Goal: Task Accomplishment & Management: Manage account settings

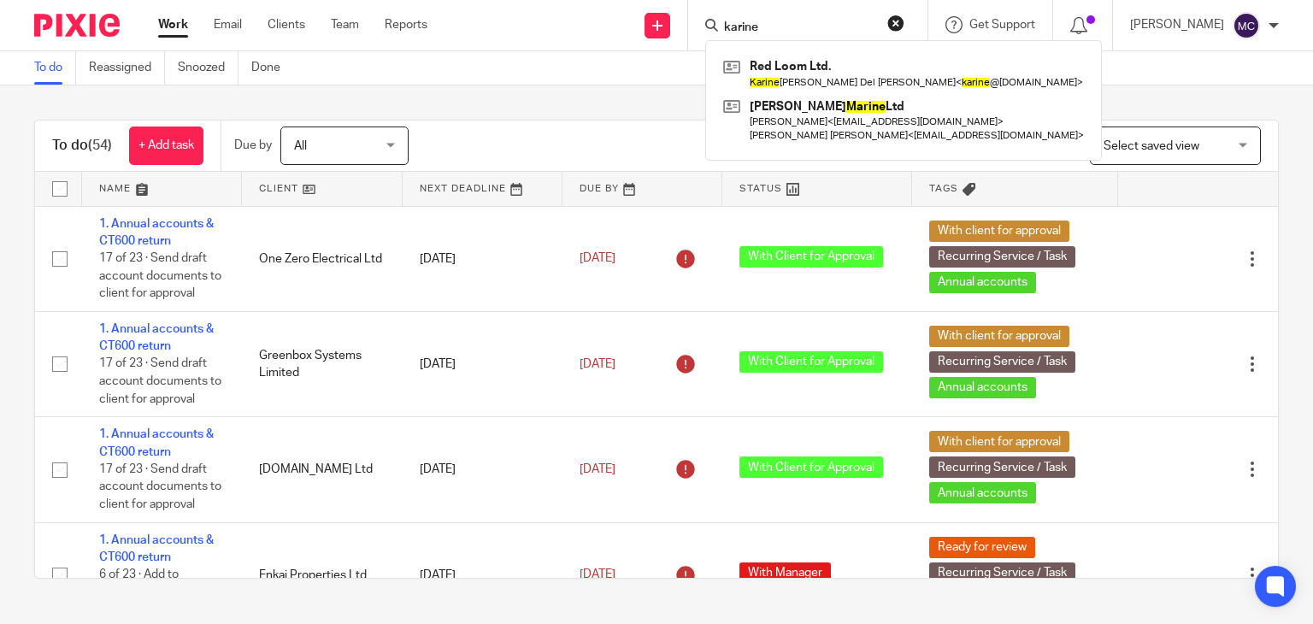
type input "karine"
click at [587, 97] on div "To do (54) + Add task Due by All All Today Tomorrow This week Next week This mo…" at bounding box center [656, 348] width 1313 height 527
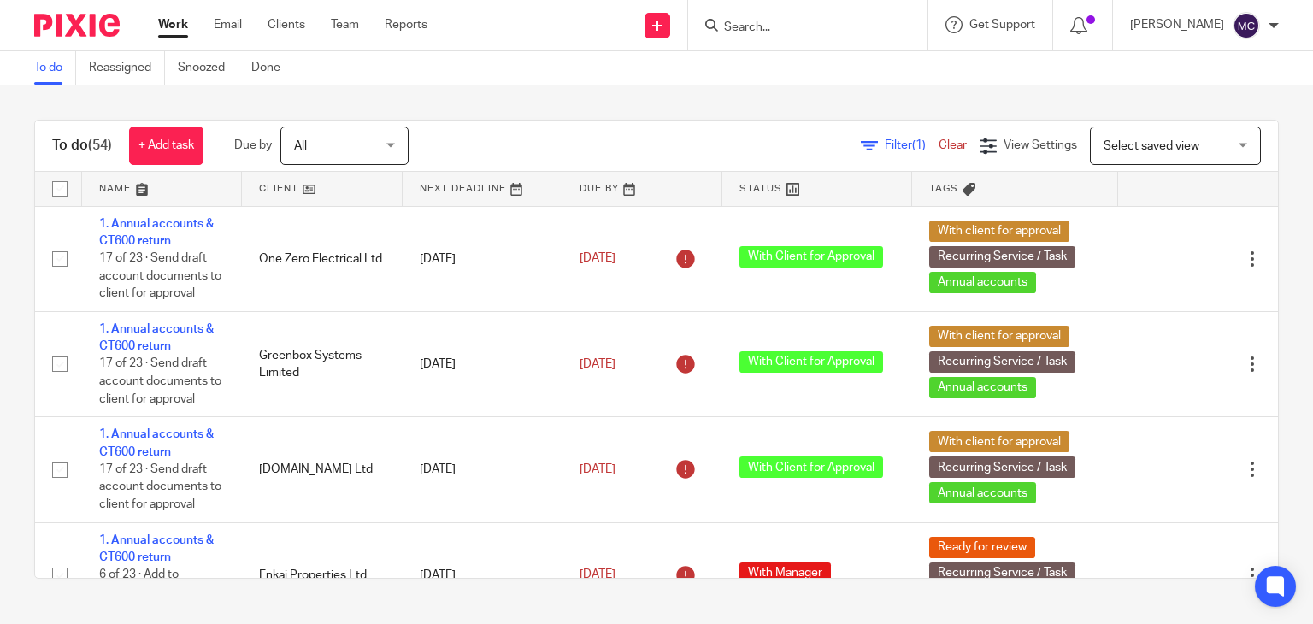
click at [787, 42] on div at bounding box center [807, 25] width 239 height 50
click at [780, 36] on div at bounding box center [807, 25] width 239 height 50
click at [777, 28] on input "Search" at bounding box center [799, 28] width 154 height 15
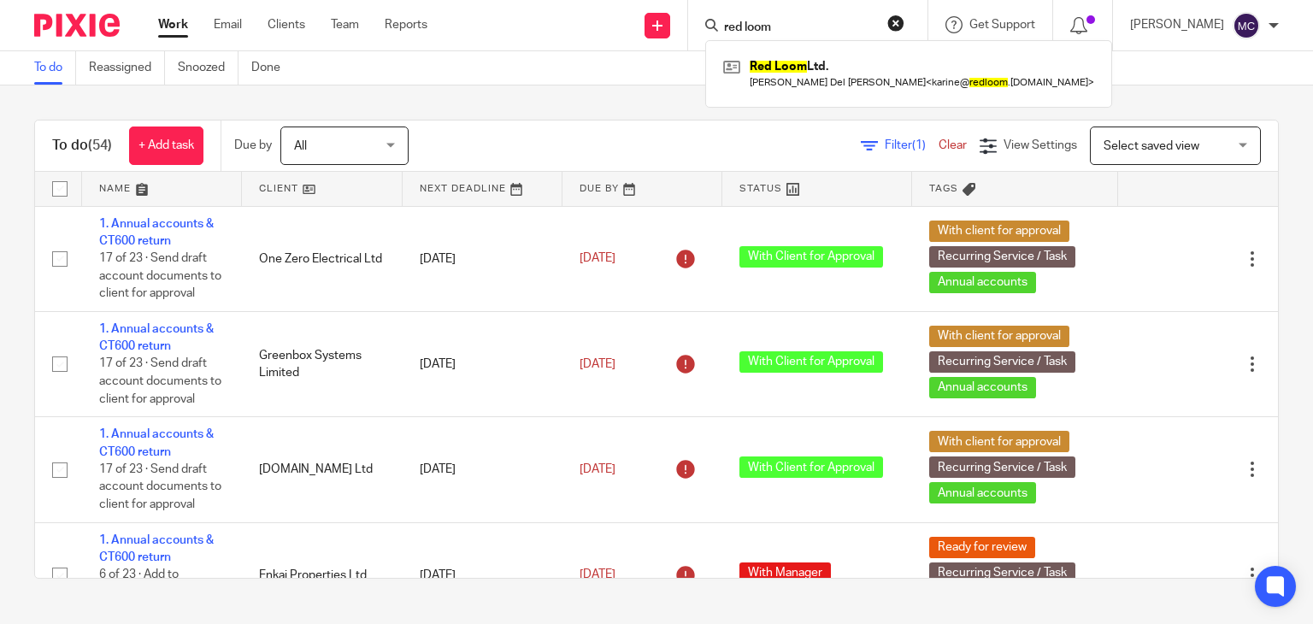
type input "red loom"
click at [815, 50] on div "Red Loom Ltd. Karine Beatrice Del Moro < karine@ redloom .co.uk >" at bounding box center [908, 73] width 407 height 67
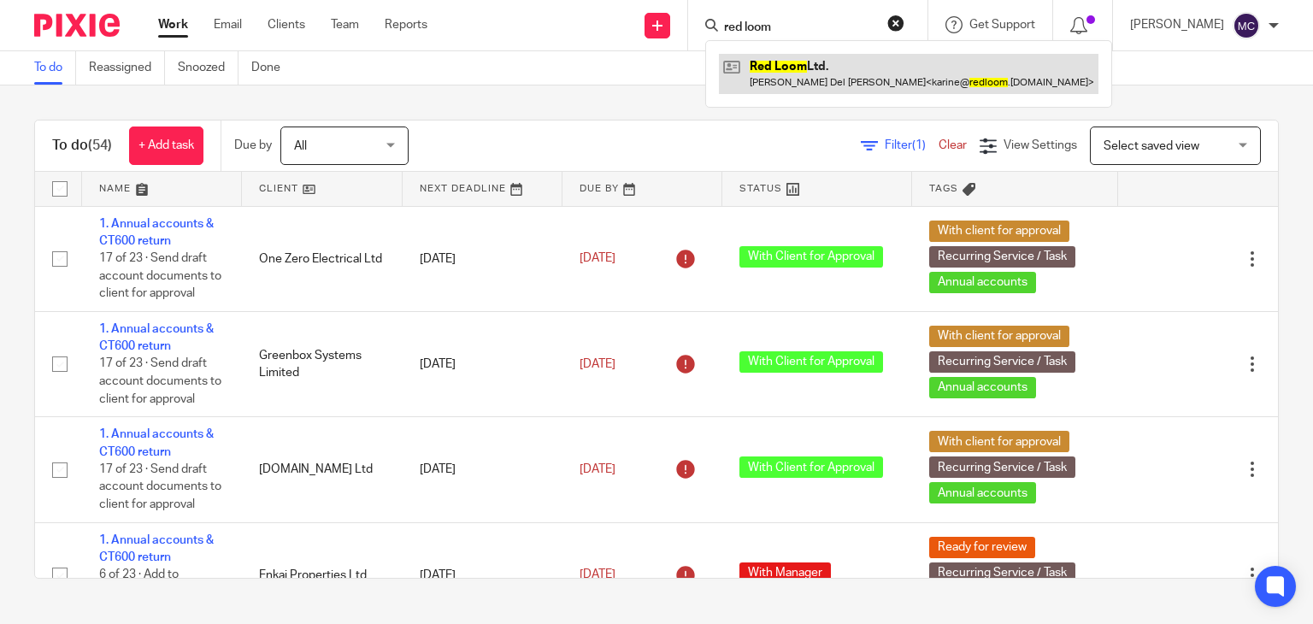
click at [815, 56] on link at bounding box center [908, 73] width 379 height 39
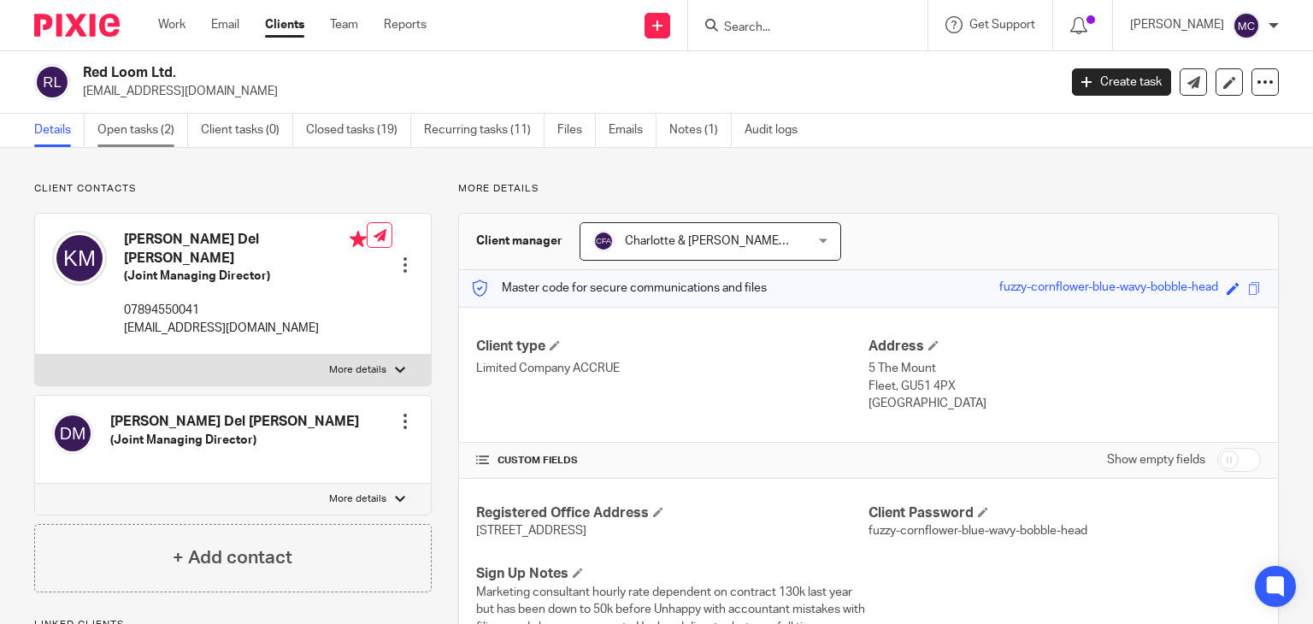
click at [158, 120] on link "Open tasks (2)" at bounding box center [142, 130] width 91 height 33
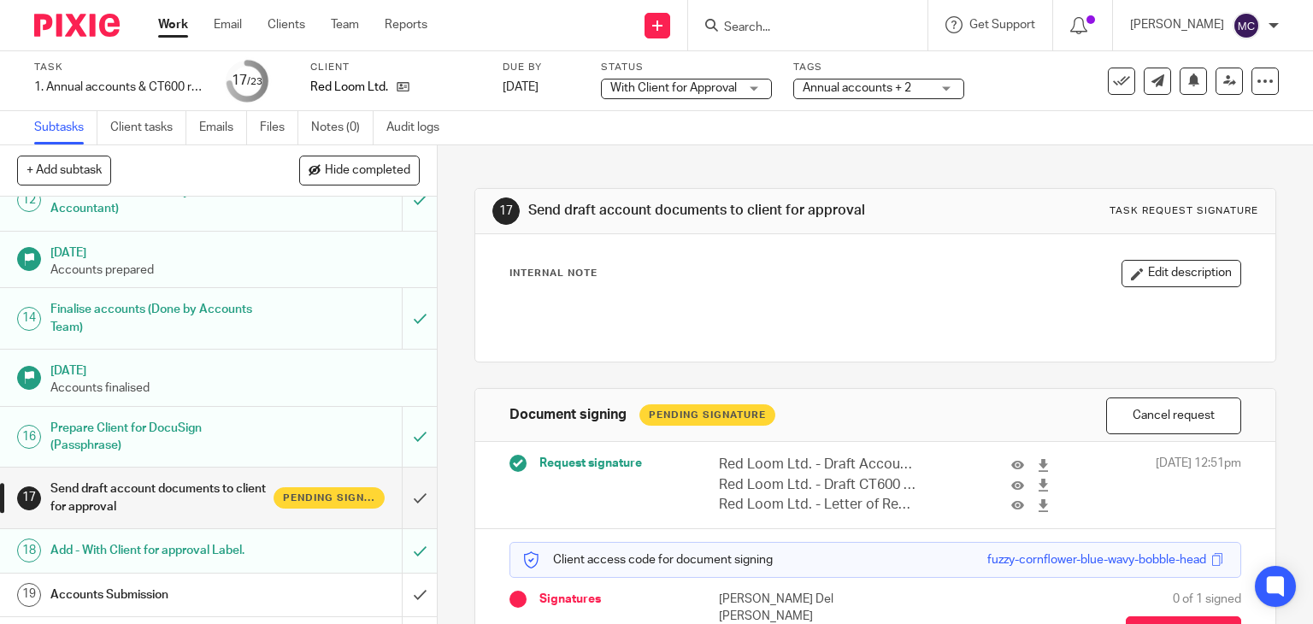
scroll to position [602, 0]
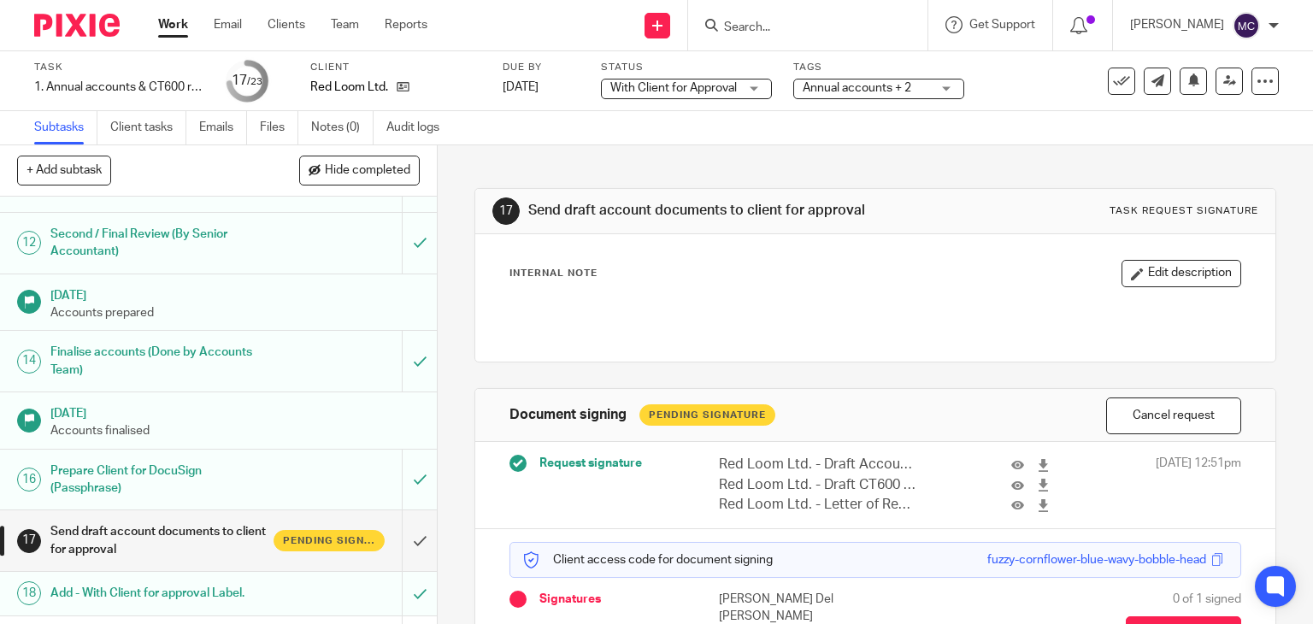
click at [767, 21] on input "Search" at bounding box center [799, 28] width 154 height 15
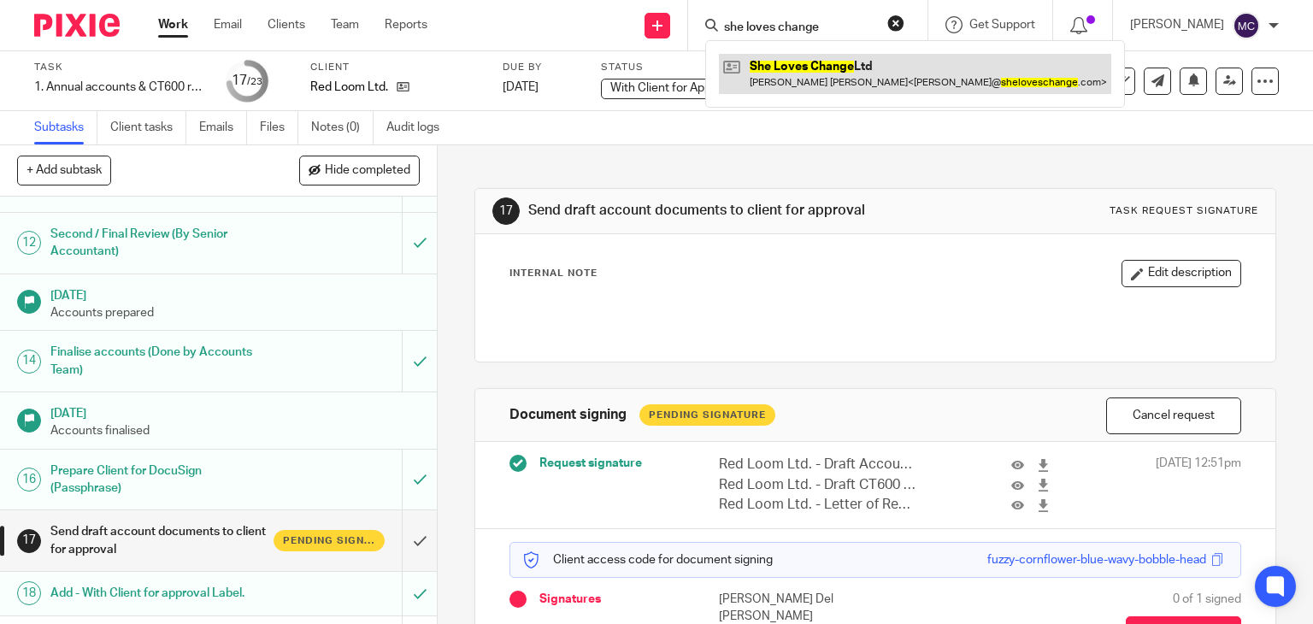
type input "she loves change"
click at [838, 59] on link at bounding box center [915, 73] width 392 height 39
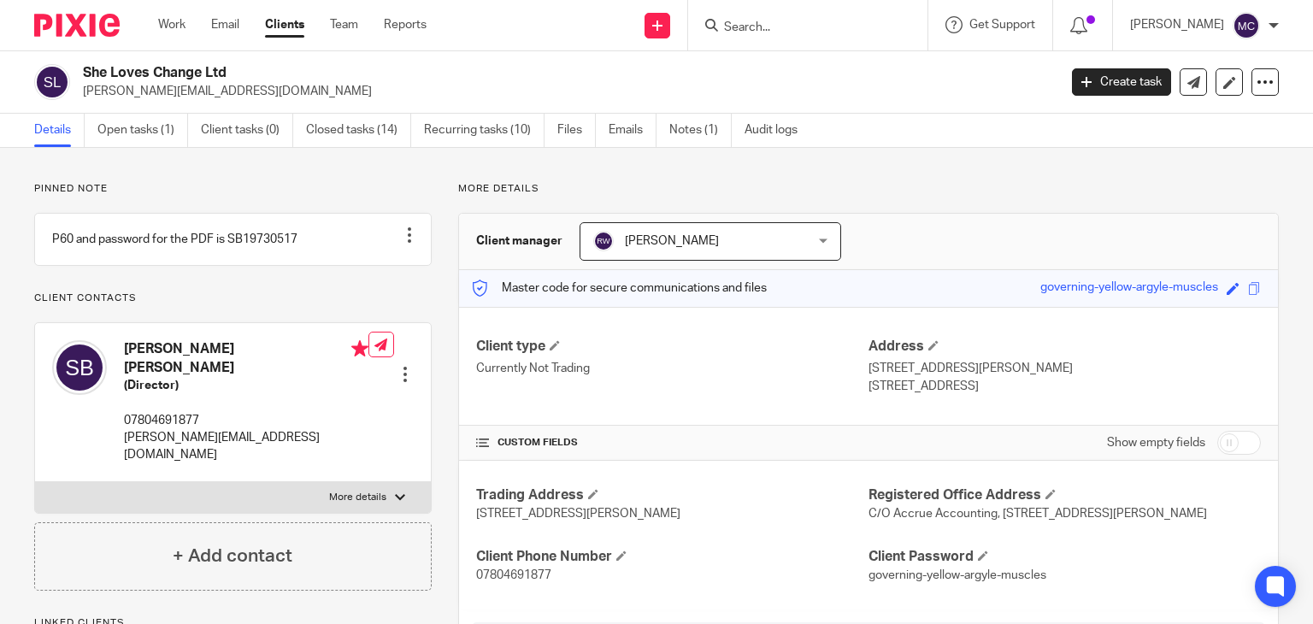
click at [138, 131] on link "Open tasks (1)" at bounding box center [142, 130] width 91 height 33
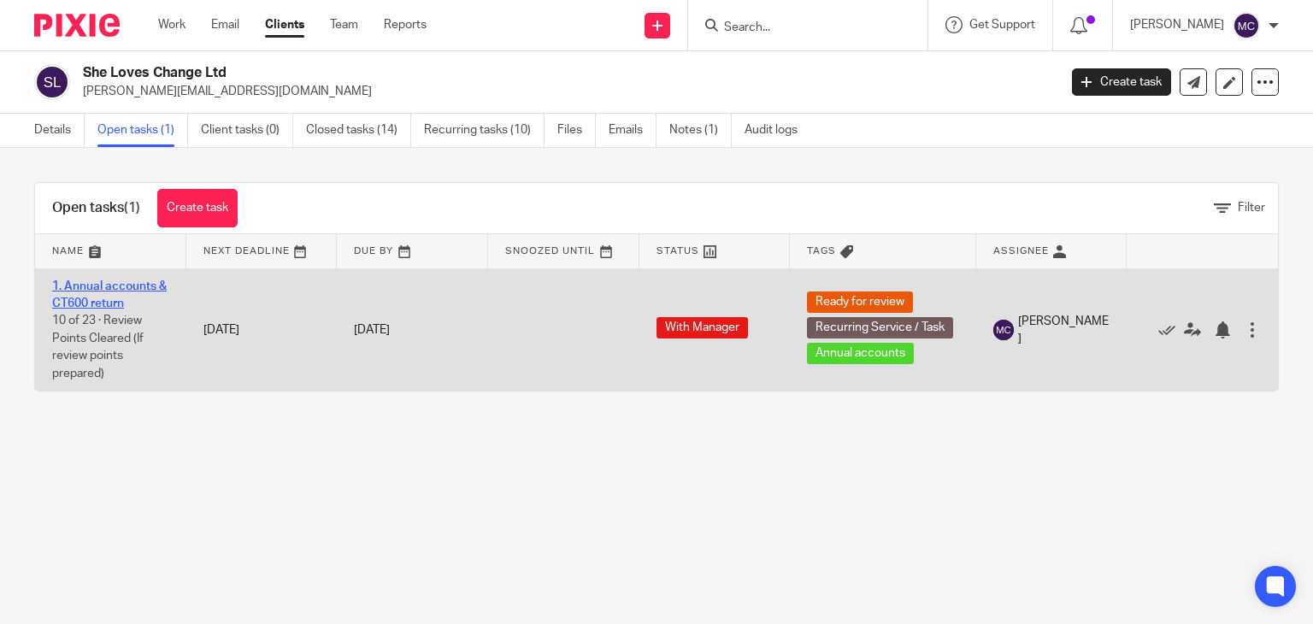
click at [86, 286] on link "1. Annual accounts & CT600 return" at bounding box center [109, 294] width 115 height 29
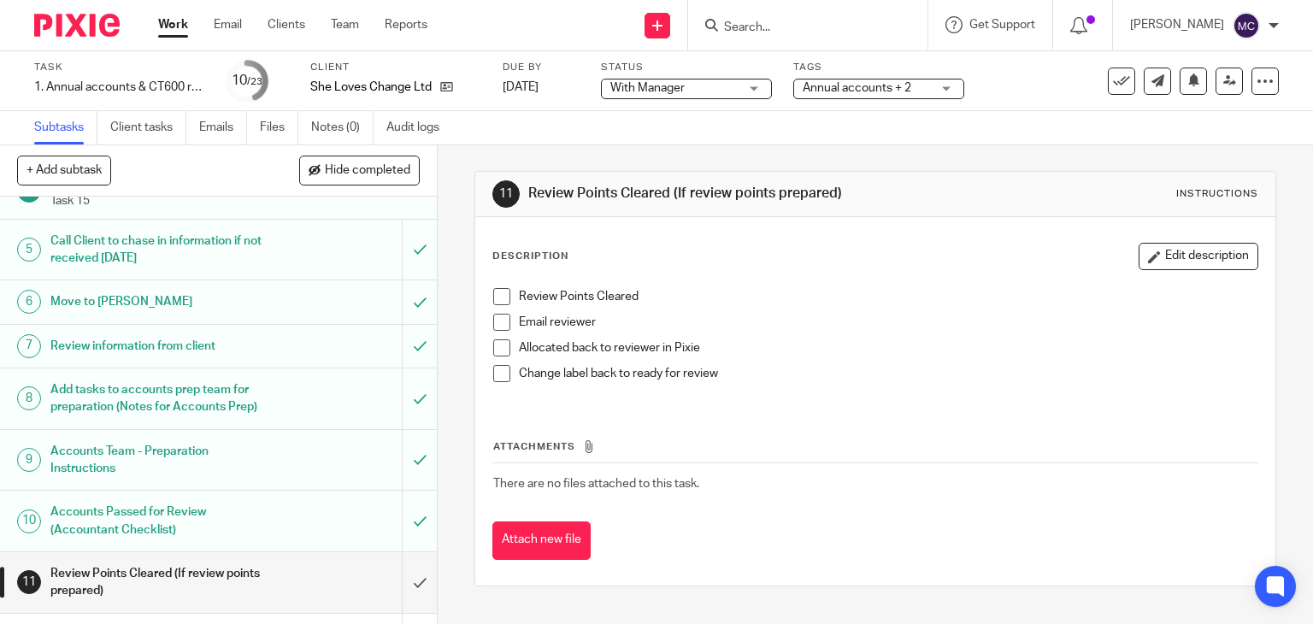
scroll to position [513, 0]
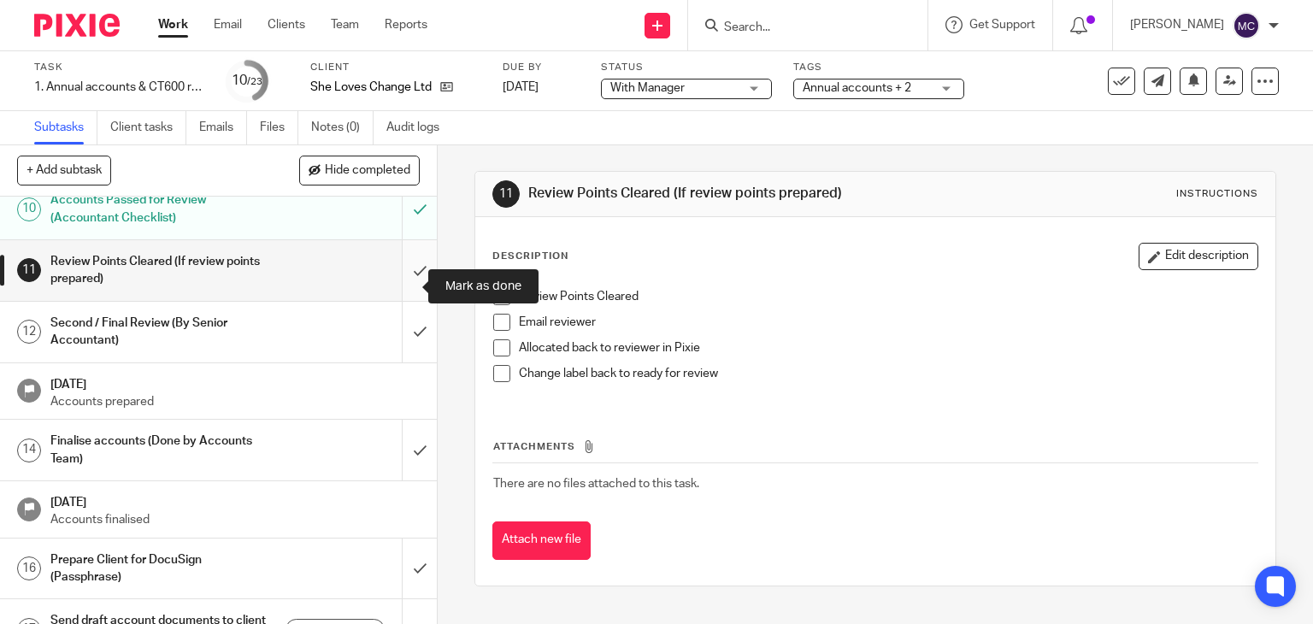
click at [397, 281] on input "submit" at bounding box center [218, 270] width 437 height 61
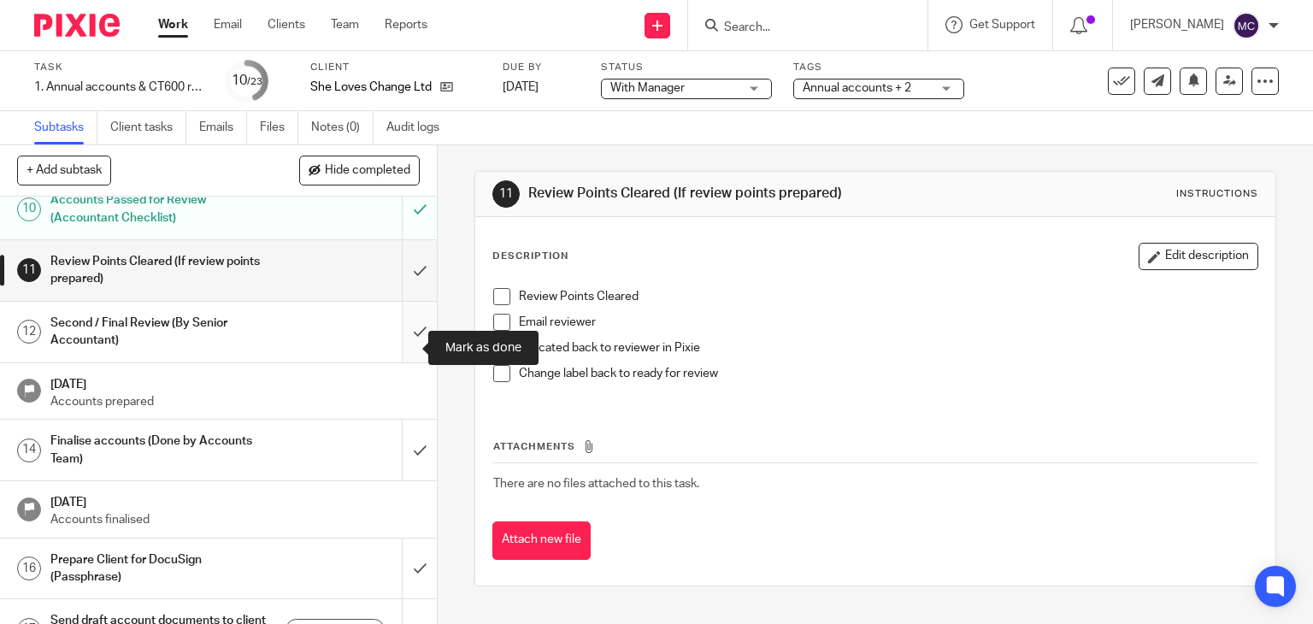
click at [391, 356] on input "submit" at bounding box center [218, 332] width 437 height 61
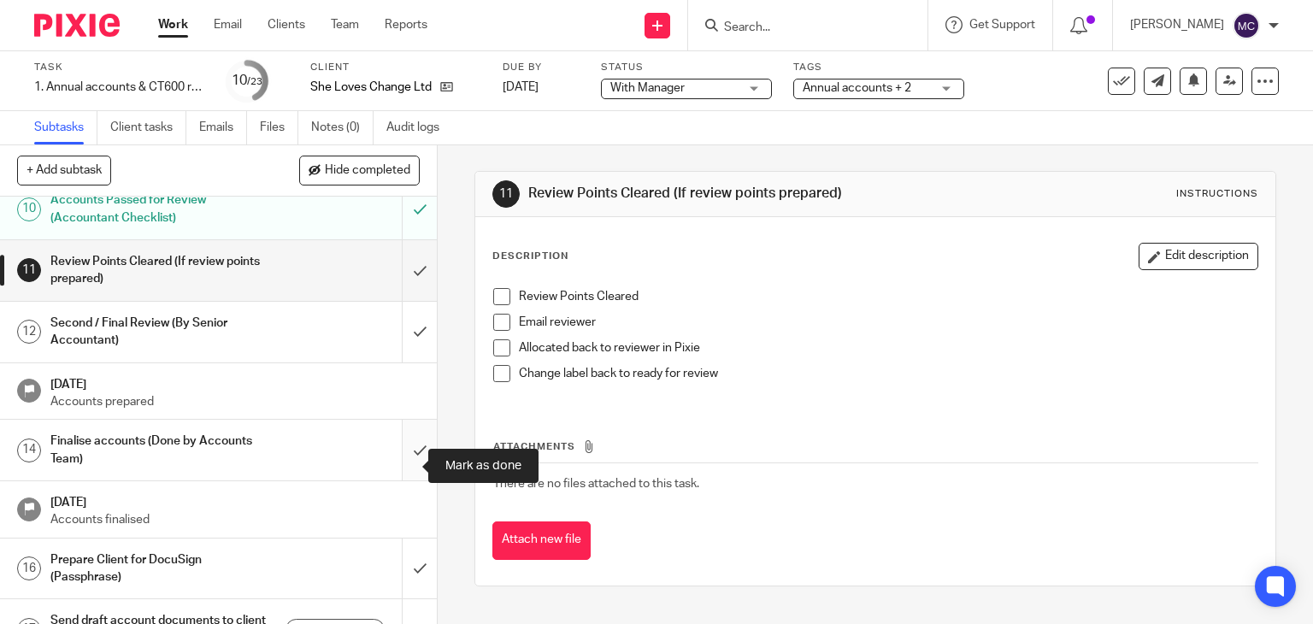
click at [410, 451] on input "submit" at bounding box center [218, 450] width 437 height 61
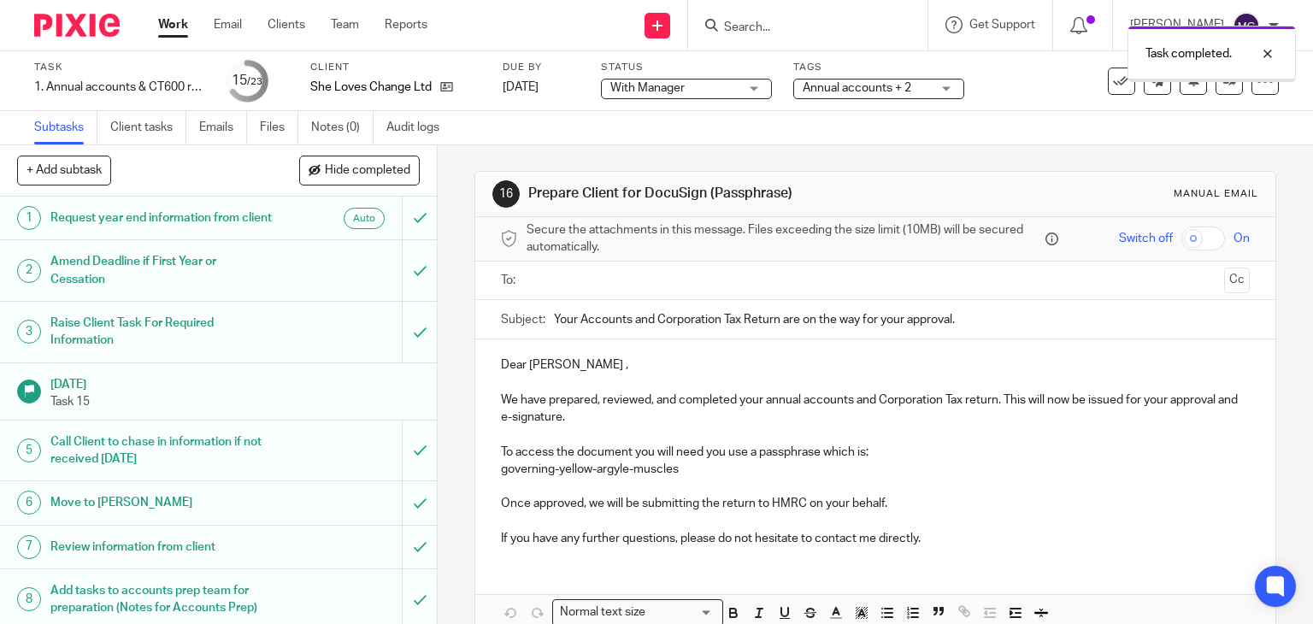
click at [506, 359] on p "Dear [PERSON_NAME] ," at bounding box center [875, 364] width 749 height 17
click at [506, 359] on p "Dear Sally ," at bounding box center [875, 364] width 749 height 17
click at [537, 366] on p "Hi Sally ," at bounding box center [875, 364] width 749 height 17
click at [599, 278] on input "text" at bounding box center [874, 281] width 685 height 20
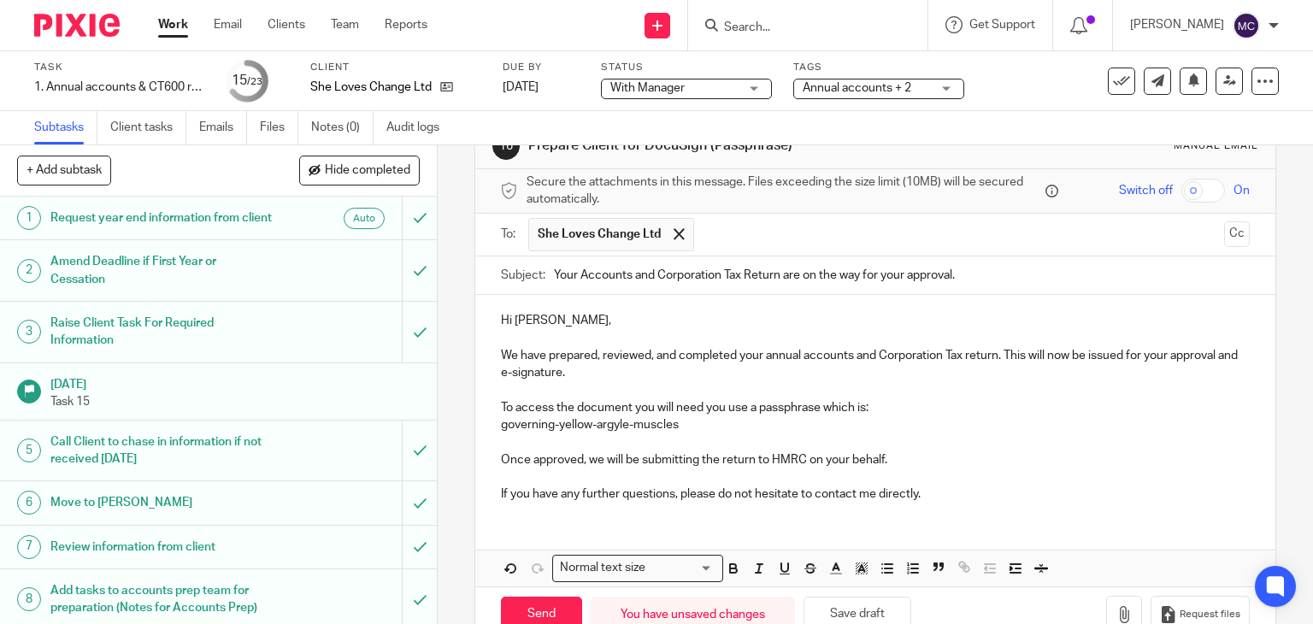
scroll to position [90, 0]
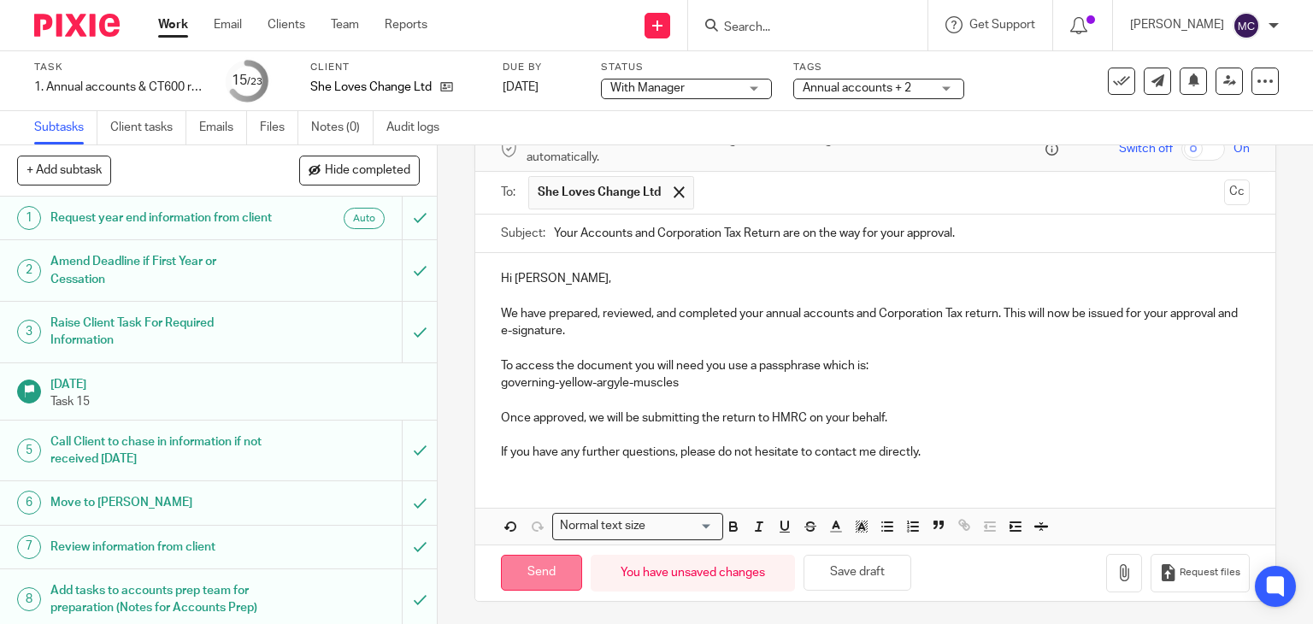
click at [532, 568] on input "Send" at bounding box center [541, 573] width 81 height 37
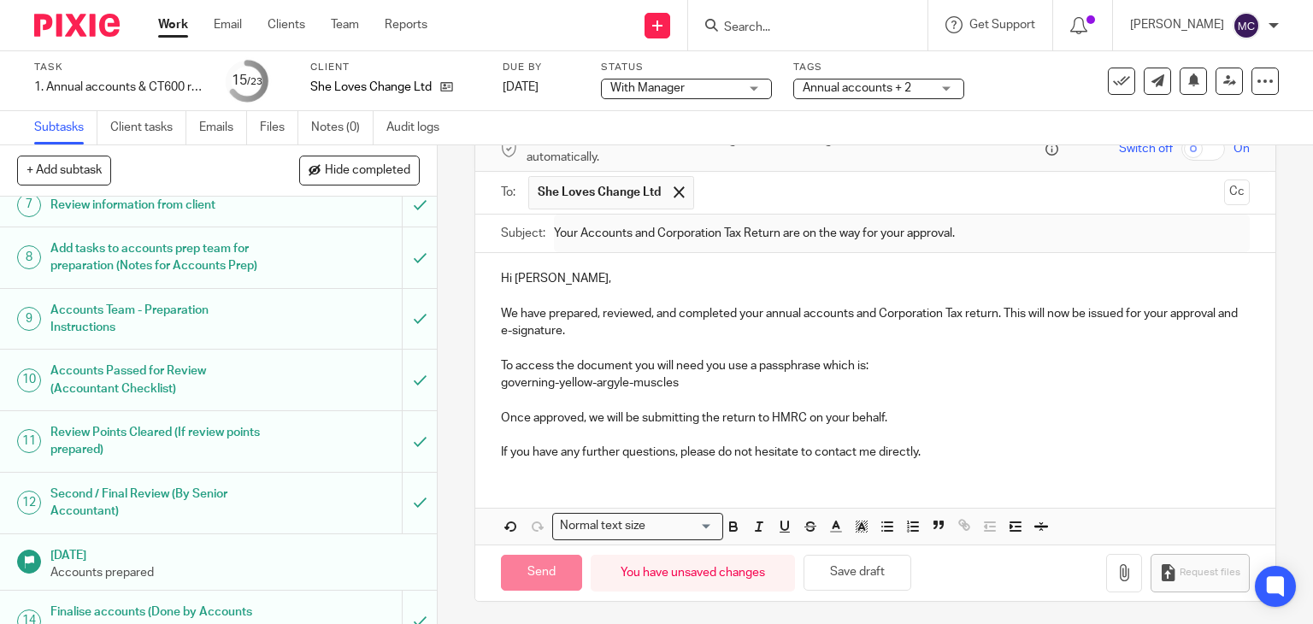
type input "Sent"
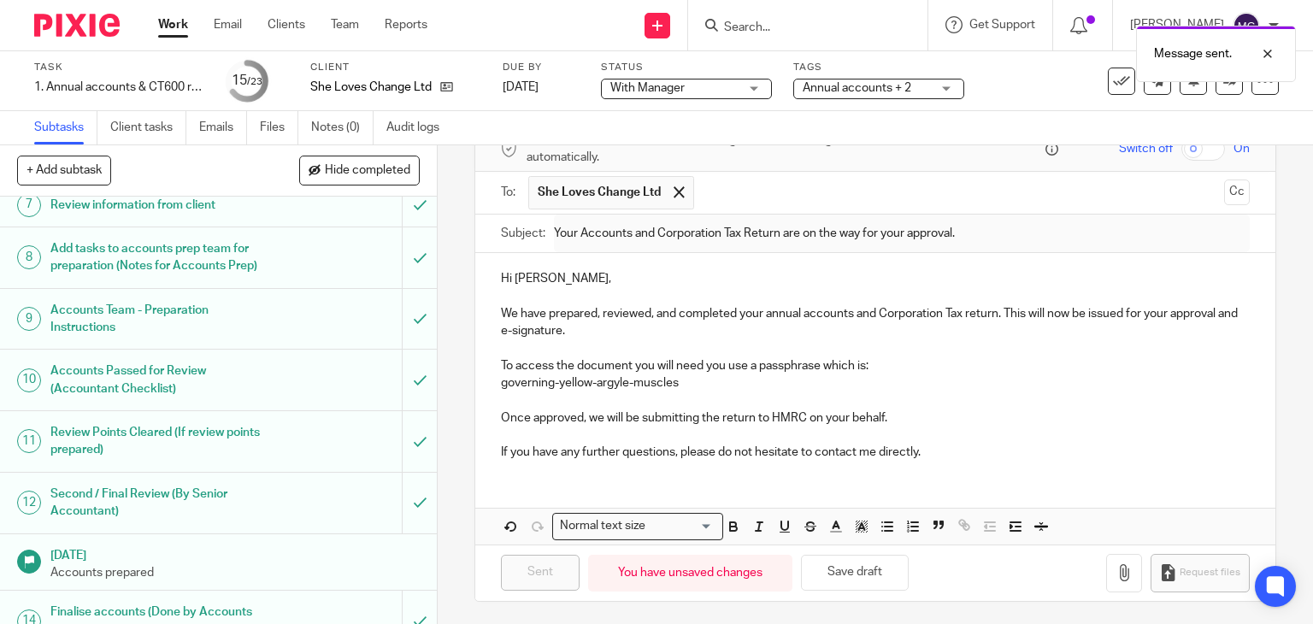
scroll to position [769, 0]
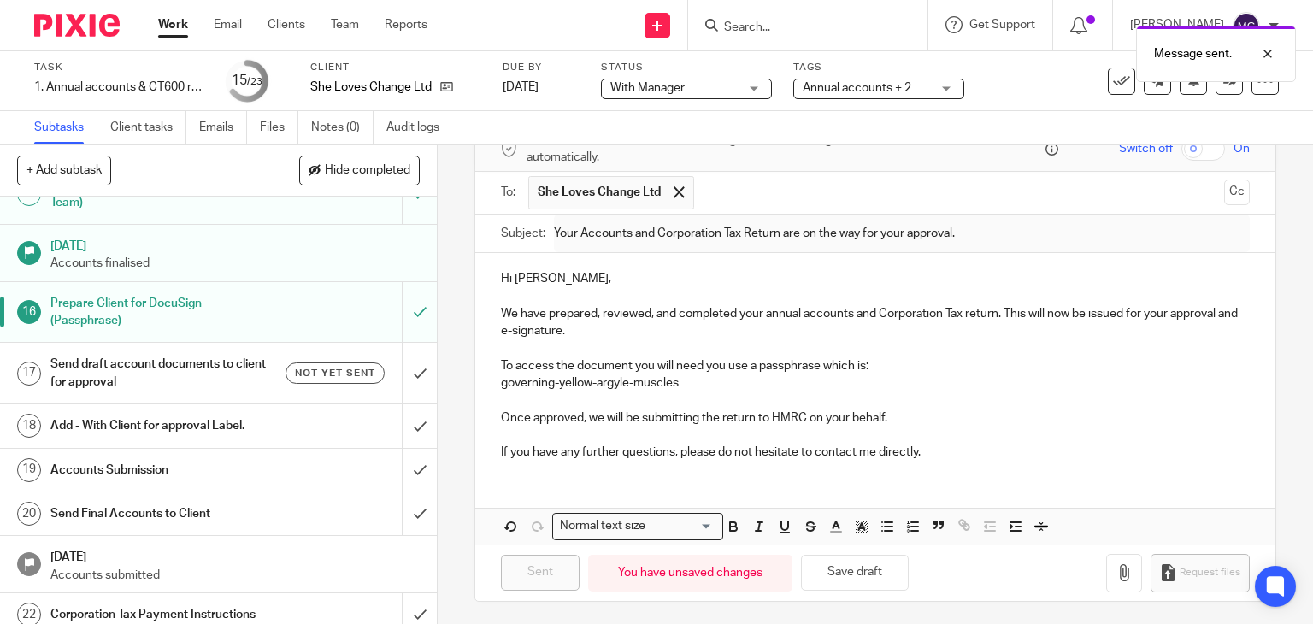
click at [173, 384] on h1 "Send draft account documents to client for approval" at bounding box center [161, 373] width 223 height 44
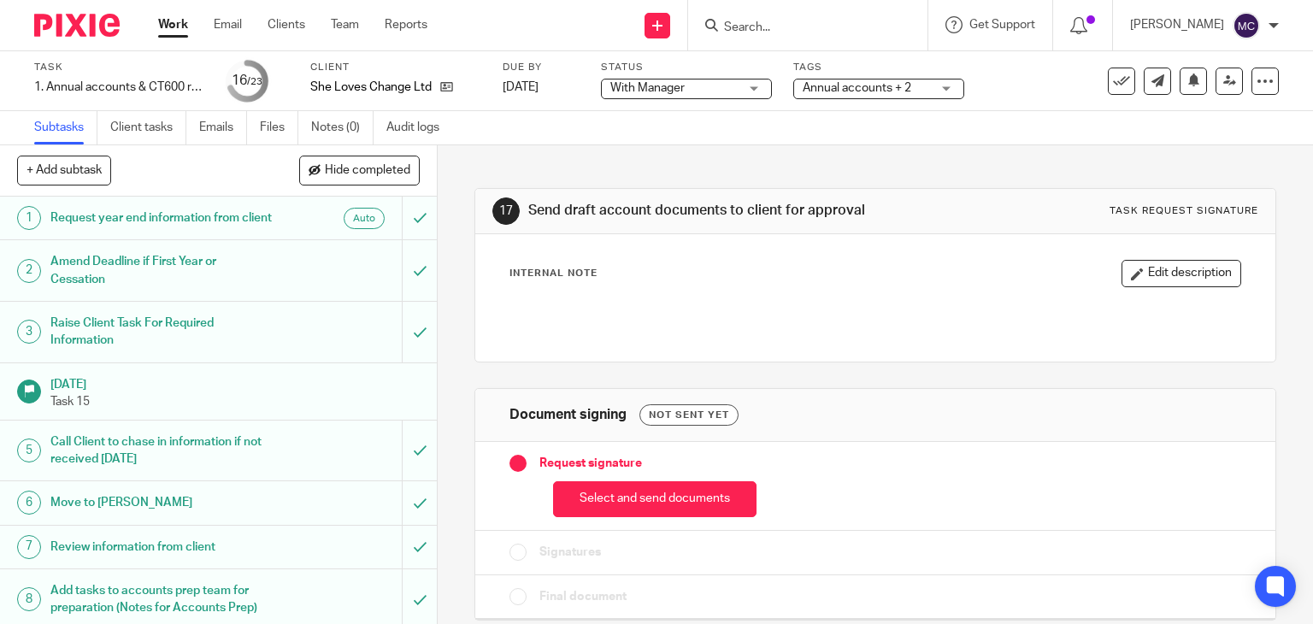
click at [591, 484] on button "Select and send documents" at bounding box center [654, 499] width 203 height 37
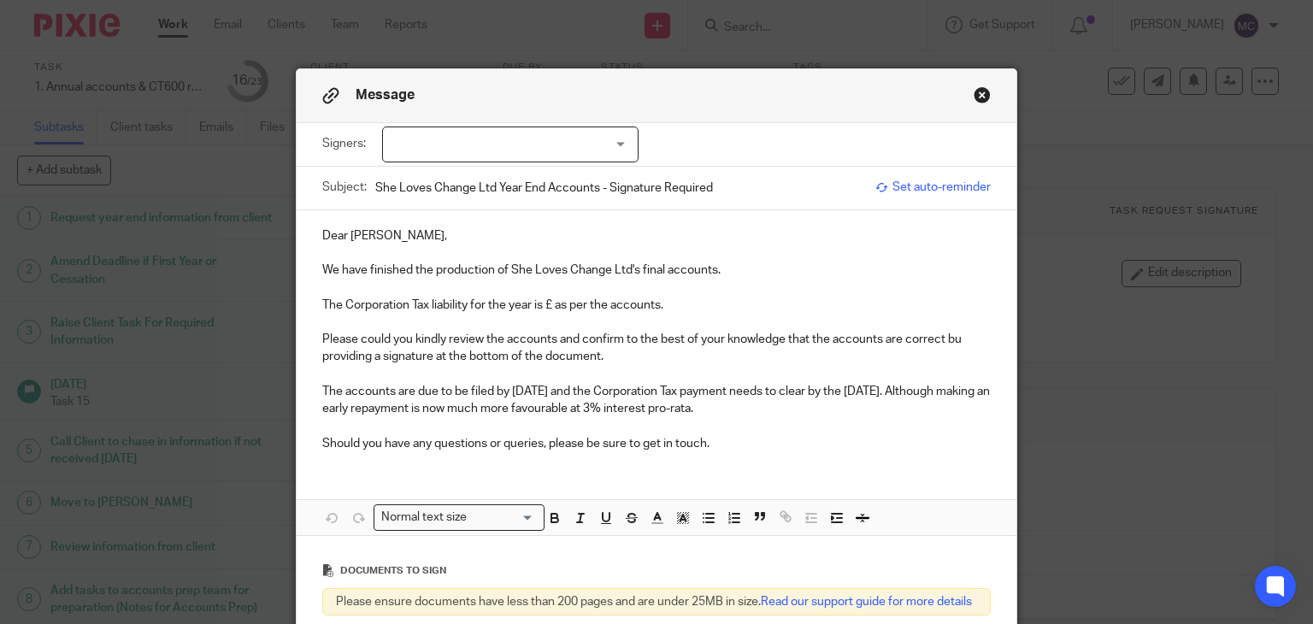
click at [332, 237] on p "Dear [PERSON_NAME]," at bounding box center [656, 235] width 669 height 17
click at [549, 302] on p "The Corporation Tax liability for the year is £ as per the accounts." at bounding box center [656, 305] width 669 height 17
drag, startPoint x: 541, startPoint y: 307, endPoint x: 578, endPoint y: 307, distance: 36.7
click at [578, 307] on p "The Corporation Tax liability for the year is £0 (nil) as per the accounts." at bounding box center [656, 305] width 669 height 17
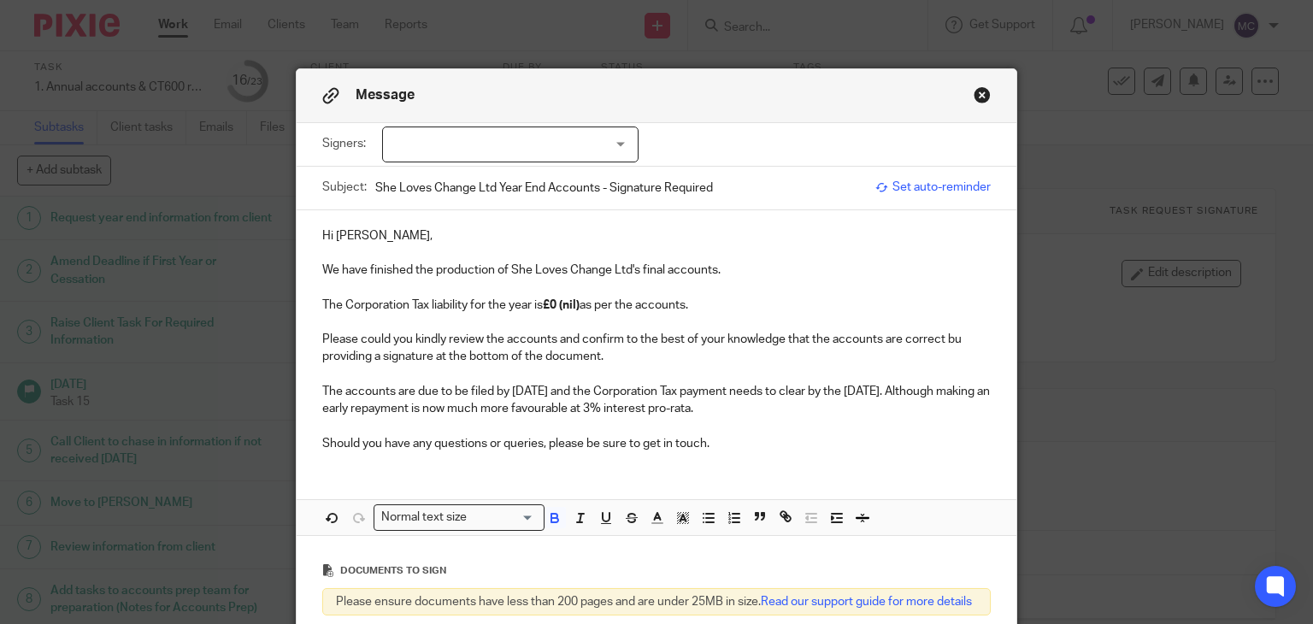
click at [620, 346] on p "Please could you kindly review the accounts and confirm to the best of your kno…" at bounding box center [656, 348] width 669 height 35
click at [957, 344] on p "Please could you kindly review the accounts and confirm to the best of your kno…" at bounding box center [656, 348] width 669 height 35
click at [725, 442] on p "Should you have any questions or queries, please be sure to get in touch." at bounding box center [656, 443] width 669 height 17
drag, startPoint x: 736, startPoint y: 444, endPoint x: 581, endPoint y: 444, distance: 154.7
click at [581, 444] on p "Should you have any questions or queries, please be sure to get in touch." at bounding box center [656, 443] width 669 height 17
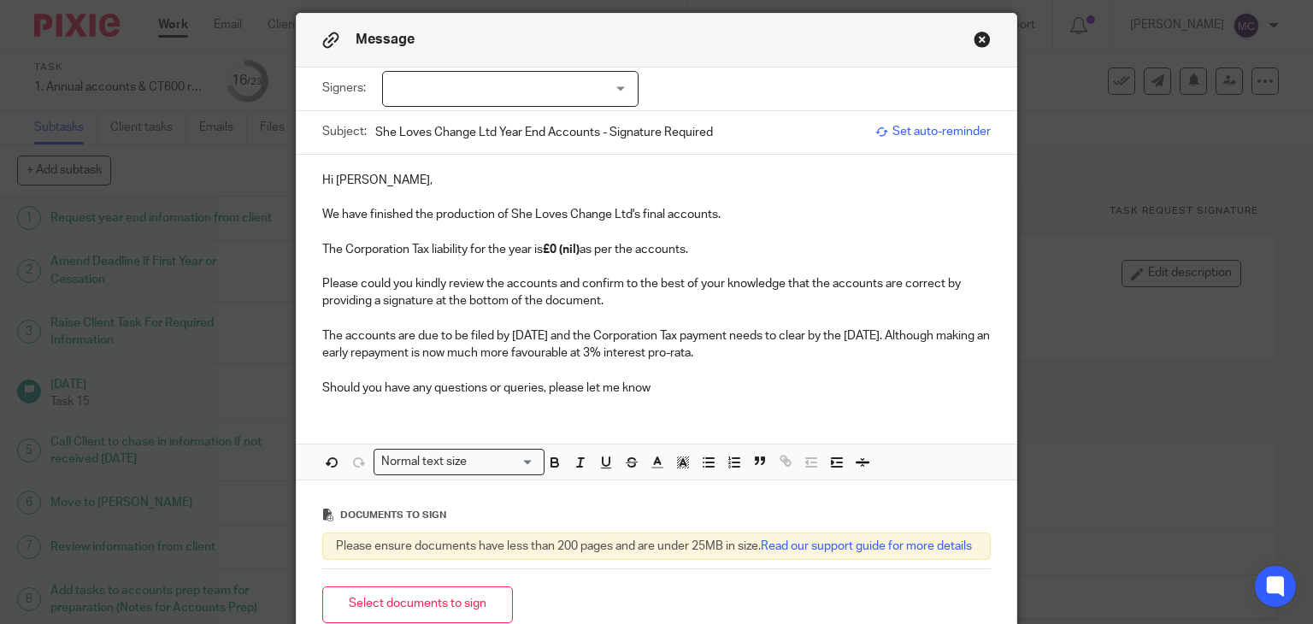
scroll to position [85, 0]
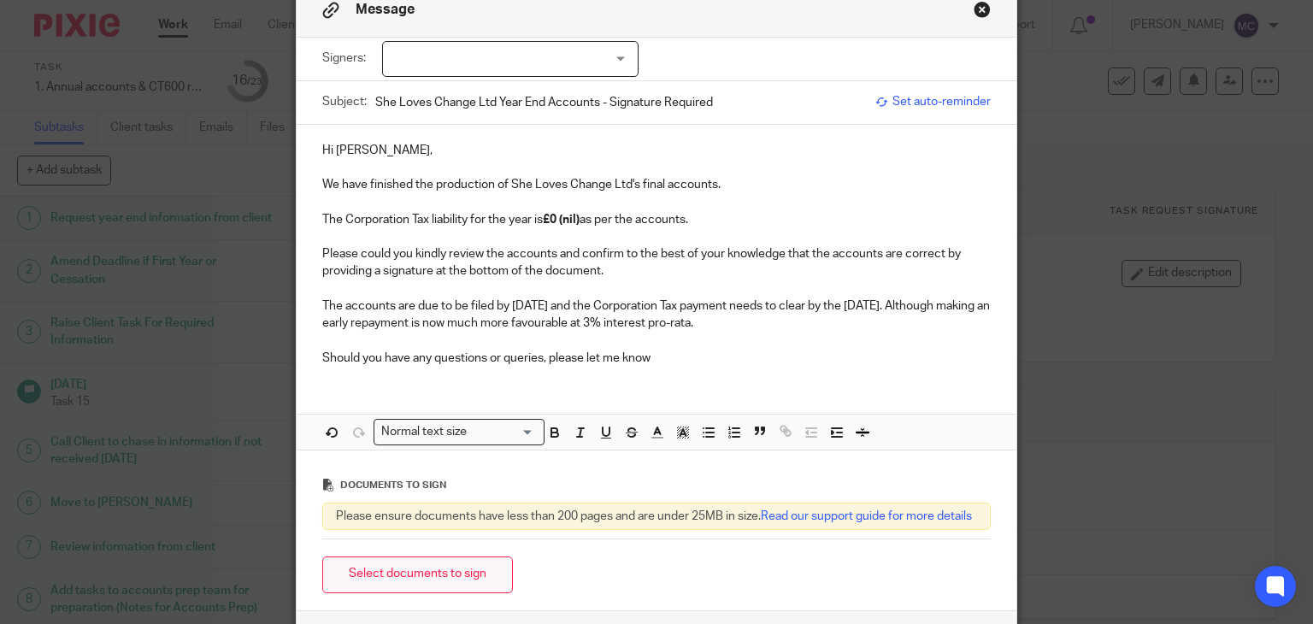
click at [447, 575] on button "Select documents to sign" at bounding box center [417, 574] width 191 height 37
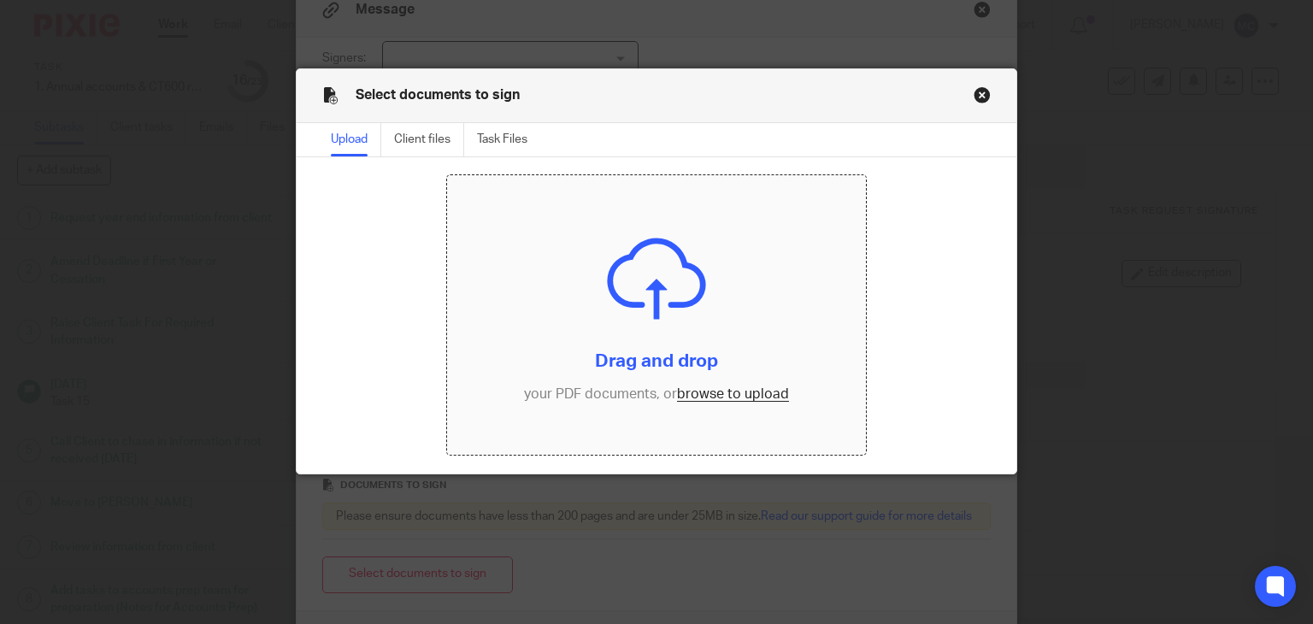
click at [732, 391] on input "file" at bounding box center [656, 314] width 419 height 279
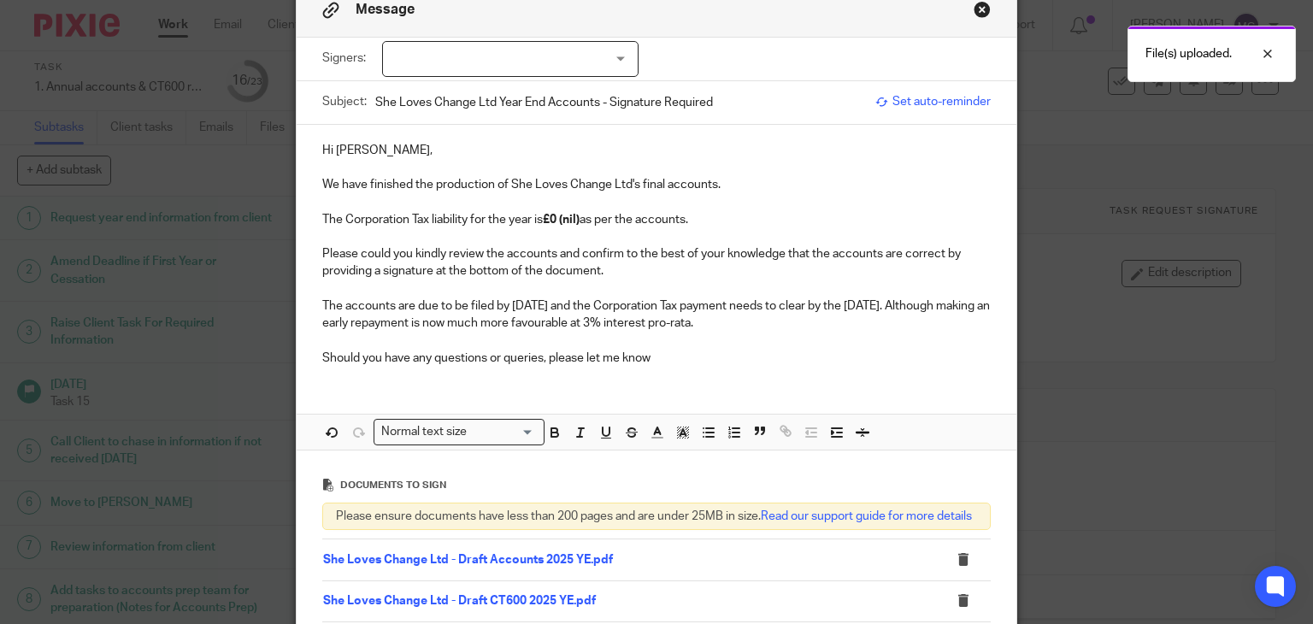
click at [424, 60] on div at bounding box center [510, 59] width 256 height 36
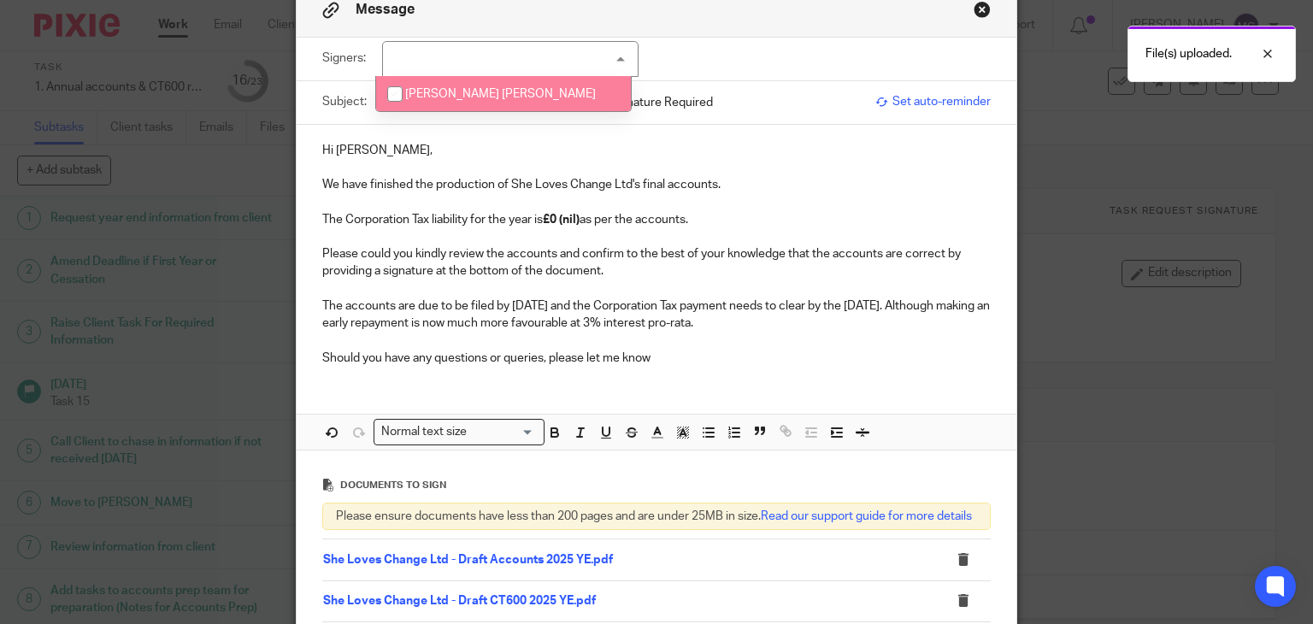
click at [433, 91] on span "Sally Anne Joyce Baxter" at bounding box center [500, 94] width 191 height 12
checkbox input "true"
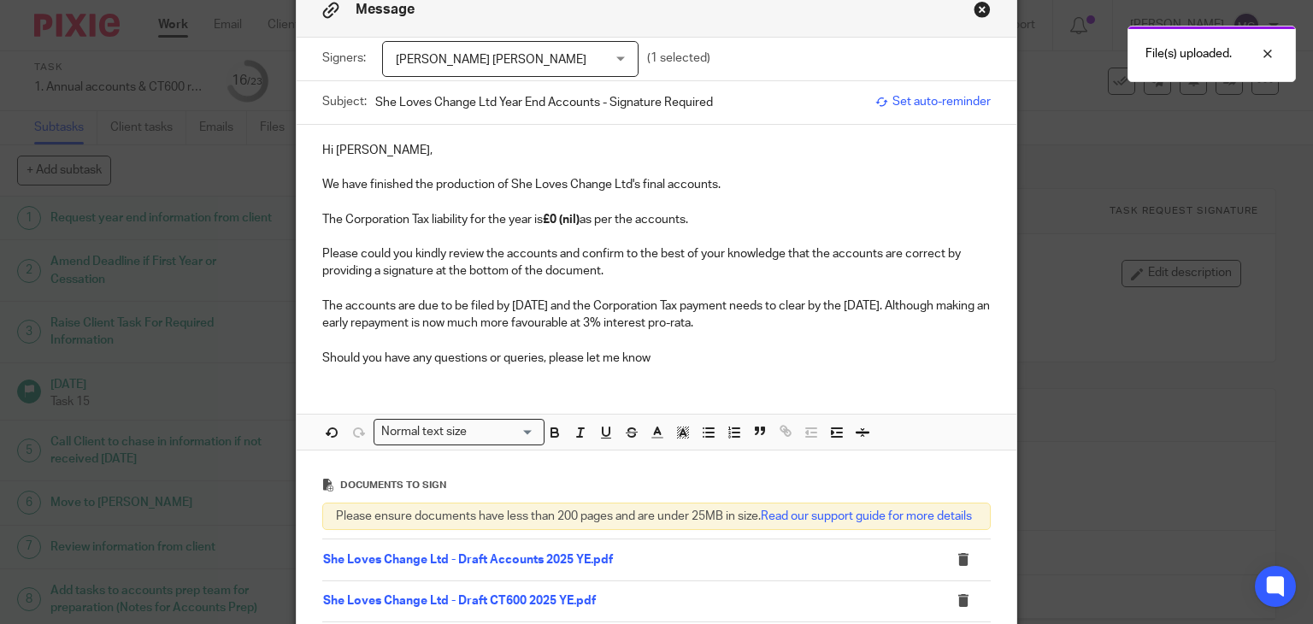
click at [441, 168] on p at bounding box center [656, 167] width 669 height 17
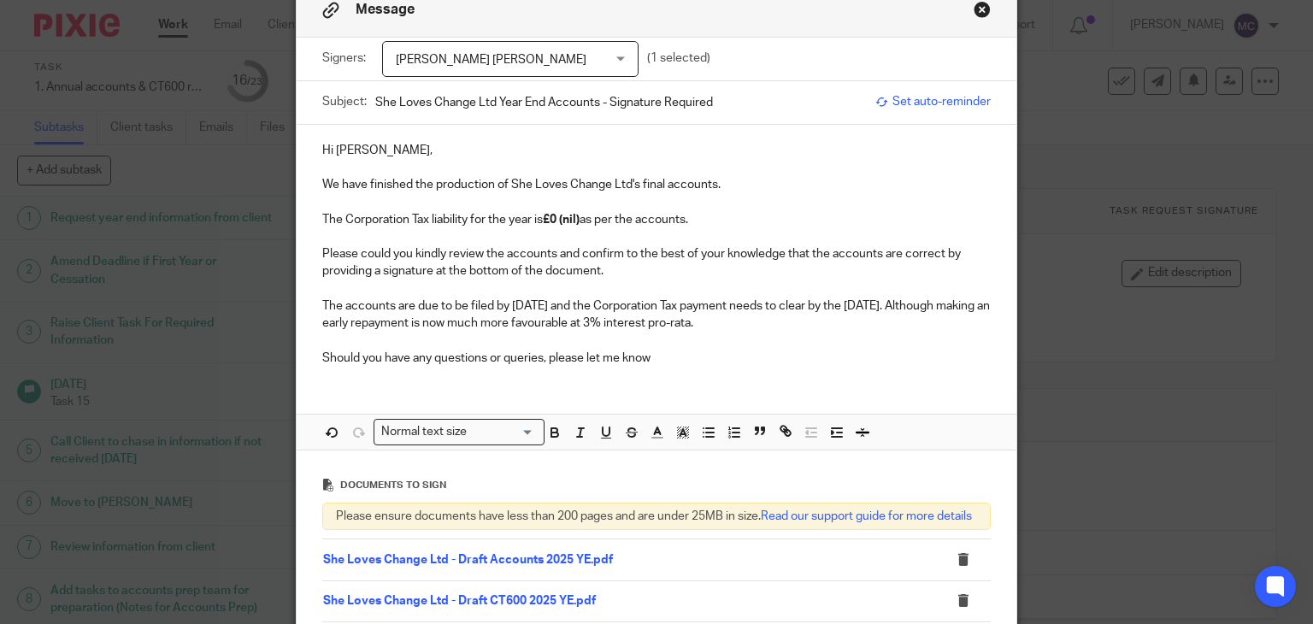
drag, startPoint x: 804, startPoint y: 324, endPoint x: 579, endPoint y: 297, distance: 227.2
click at [579, 297] on p "The accounts are due to be filed by 31 Mar 2026 and the Corporation Tax payment…" at bounding box center [656, 314] width 669 height 35
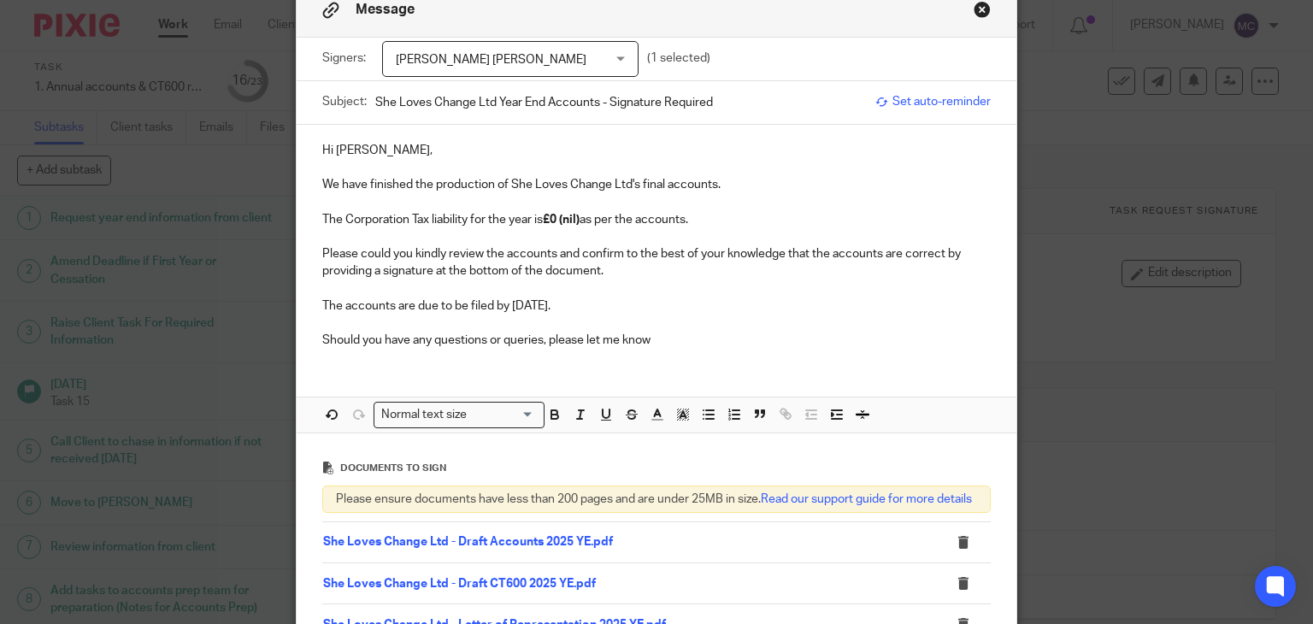
click at [687, 322] on p at bounding box center [656, 322] width 669 height 17
click at [697, 339] on p "Should you have any questions or queries, please let me know" at bounding box center [656, 340] width 669 height 17
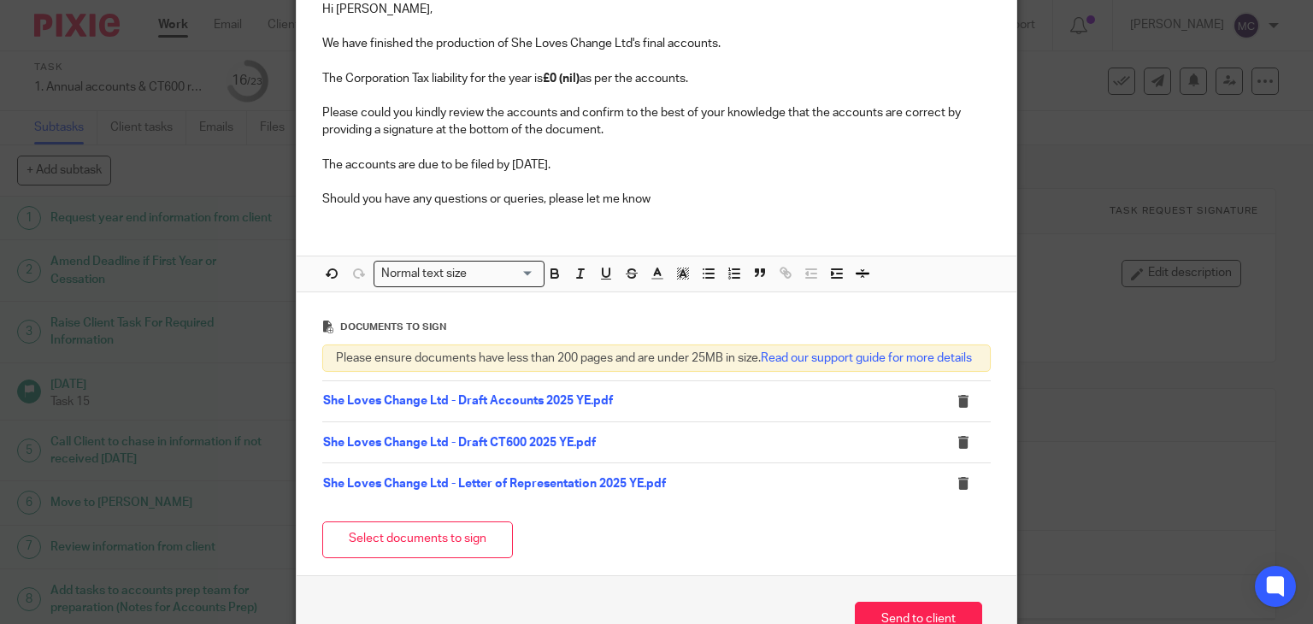
scroll to position [256, 0]
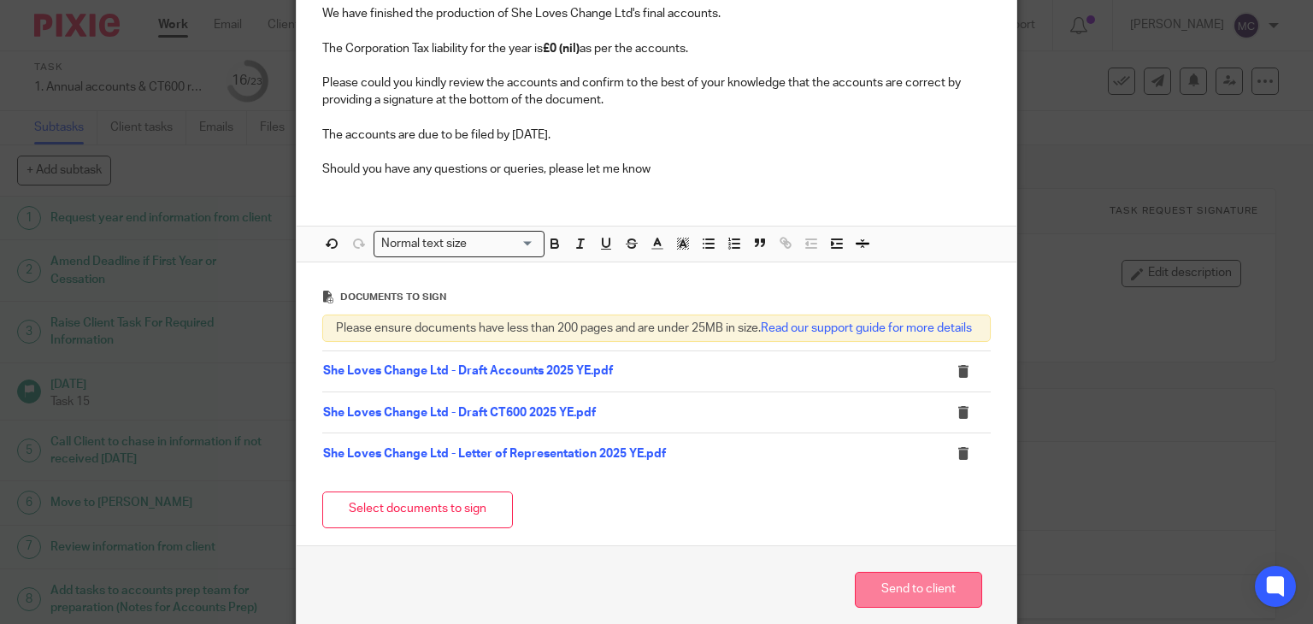
click at [901, 608] on button "Send to client" at bounding box center [918, 590] width 127 height 37
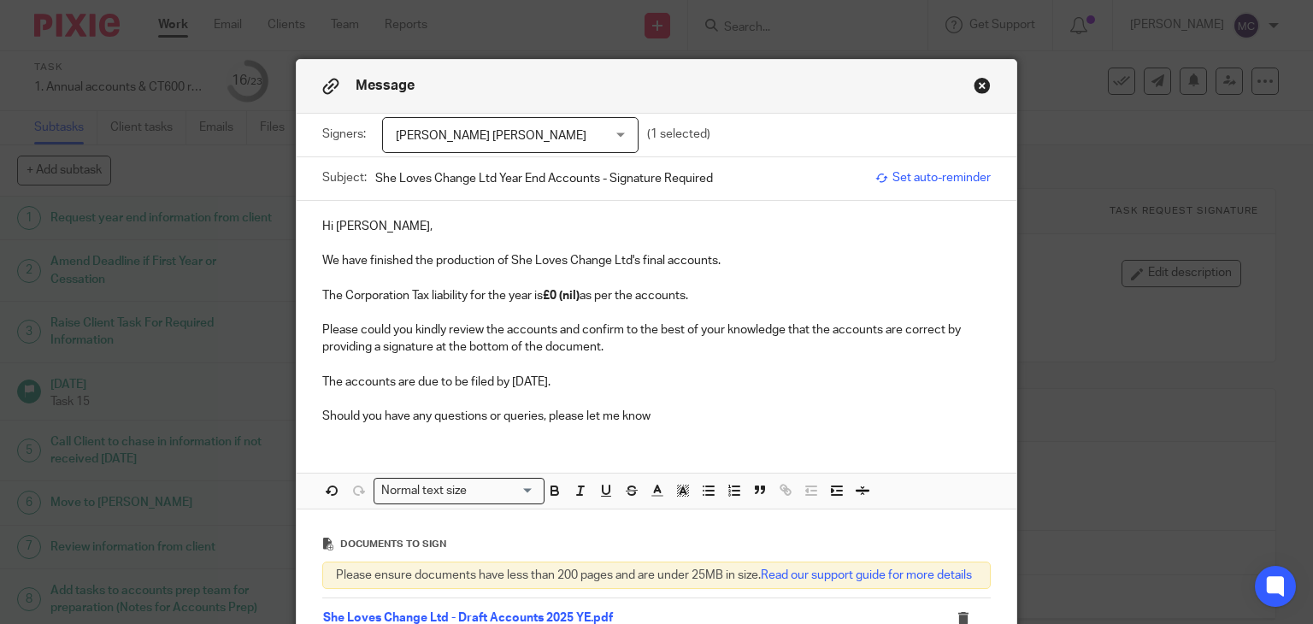
scroll to position [0, 0]
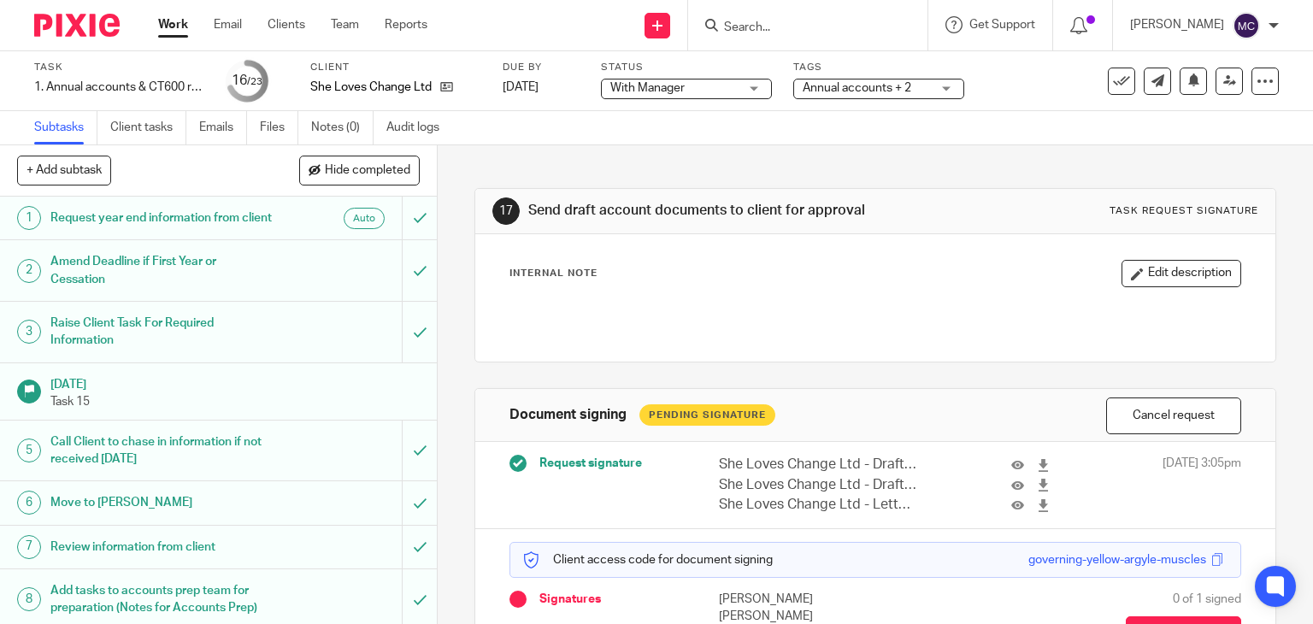
click at [647, 97] on span "With Manager" at bounding box center [674, 88] width 128 height 18
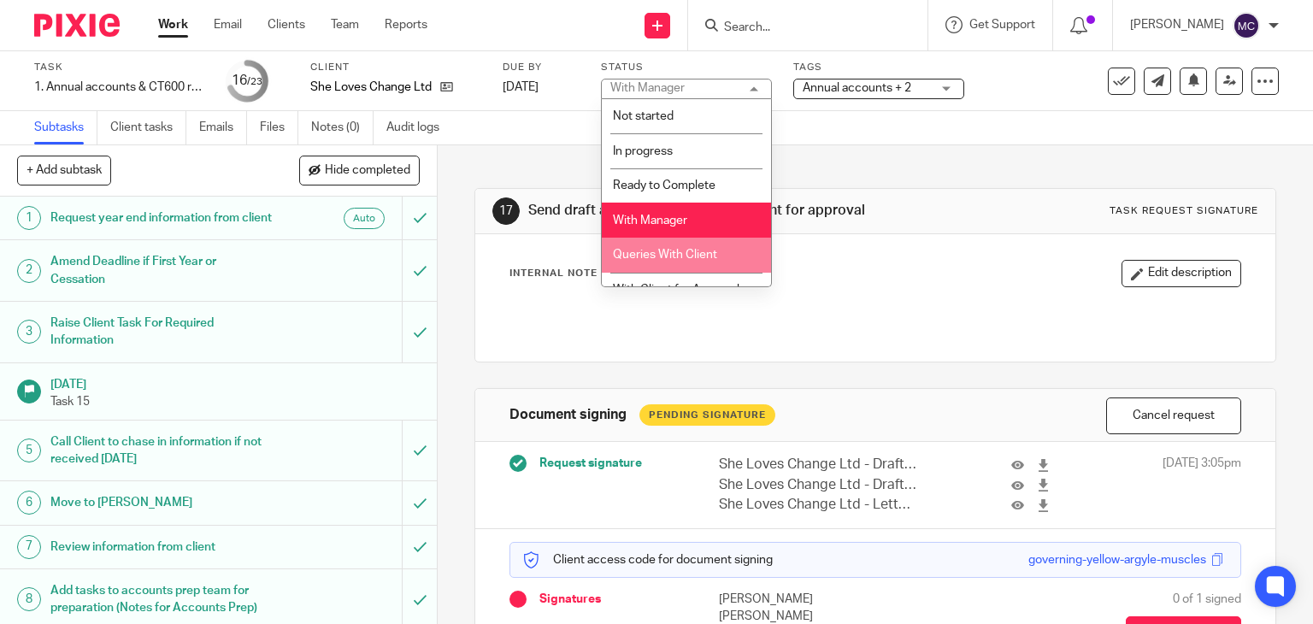
scroll to position [22, 0]
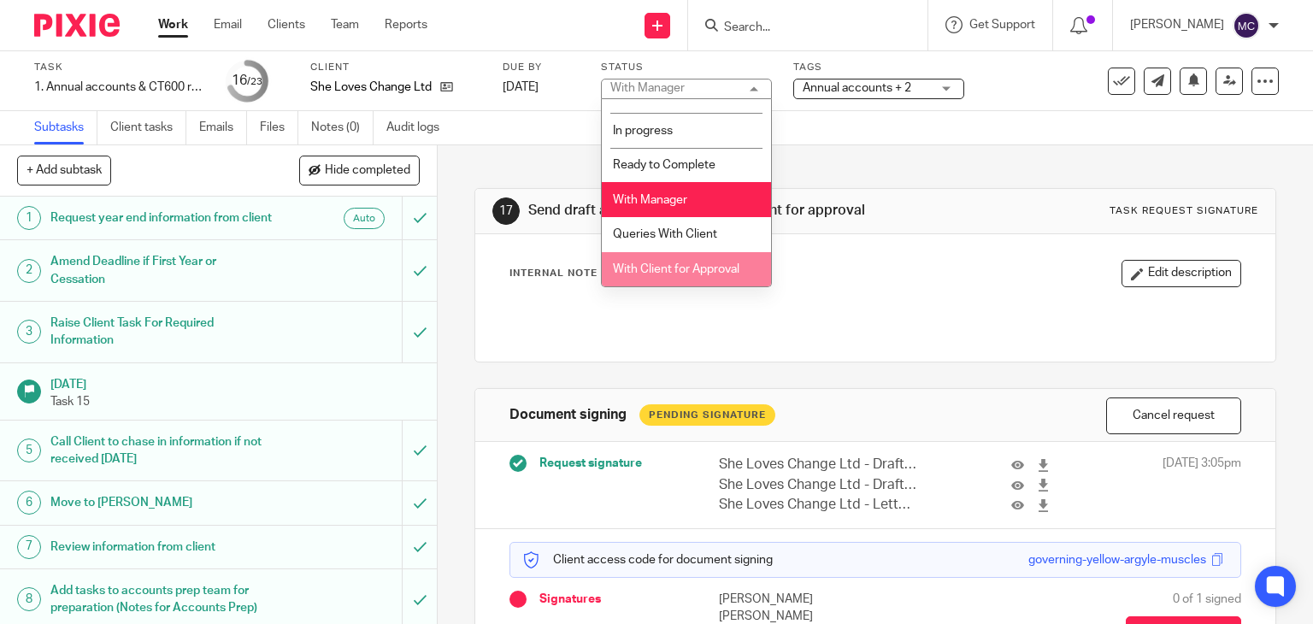
click at [673, 267] on span "With Client for Approval" at bounding box center [676, 269] width 126 height 12
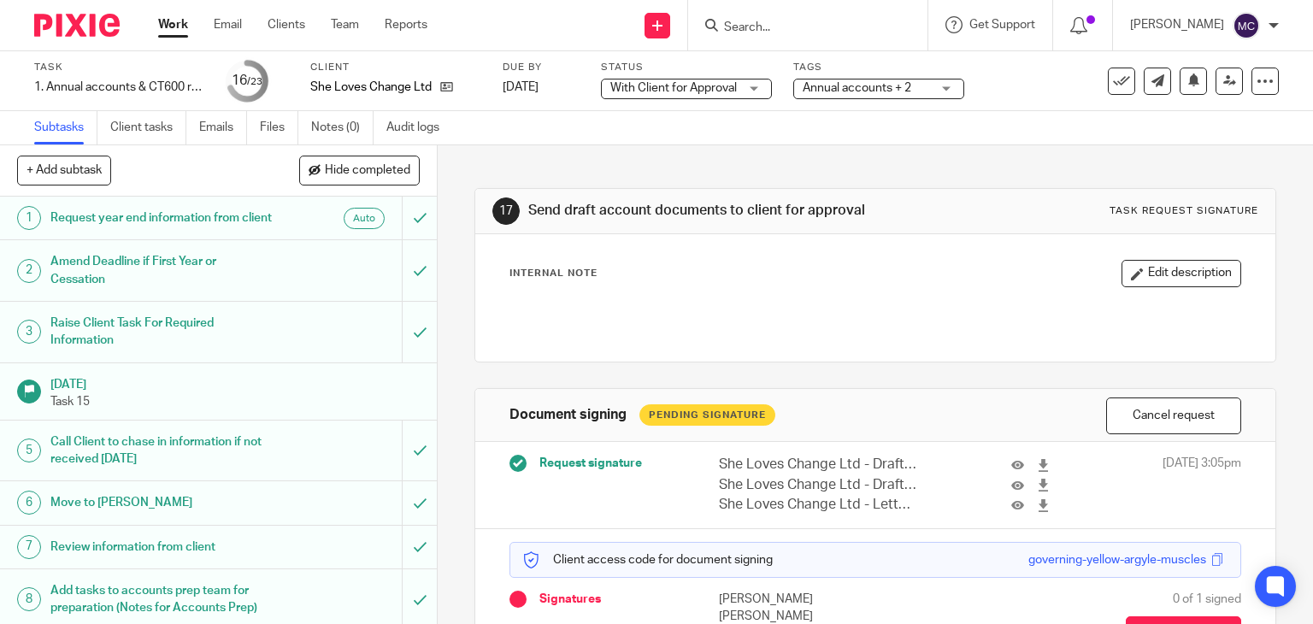
click at [855, 77] on div "Tags Annual accounts + 2 Admin Tasks Advisory / Proactive Annual accounts Bookk…" at bounding box center [878, 81] width 171 height 41
click at [853, 93] on span "Annual accounts + 2" at bounding box center [866, 88] width 128 height 18
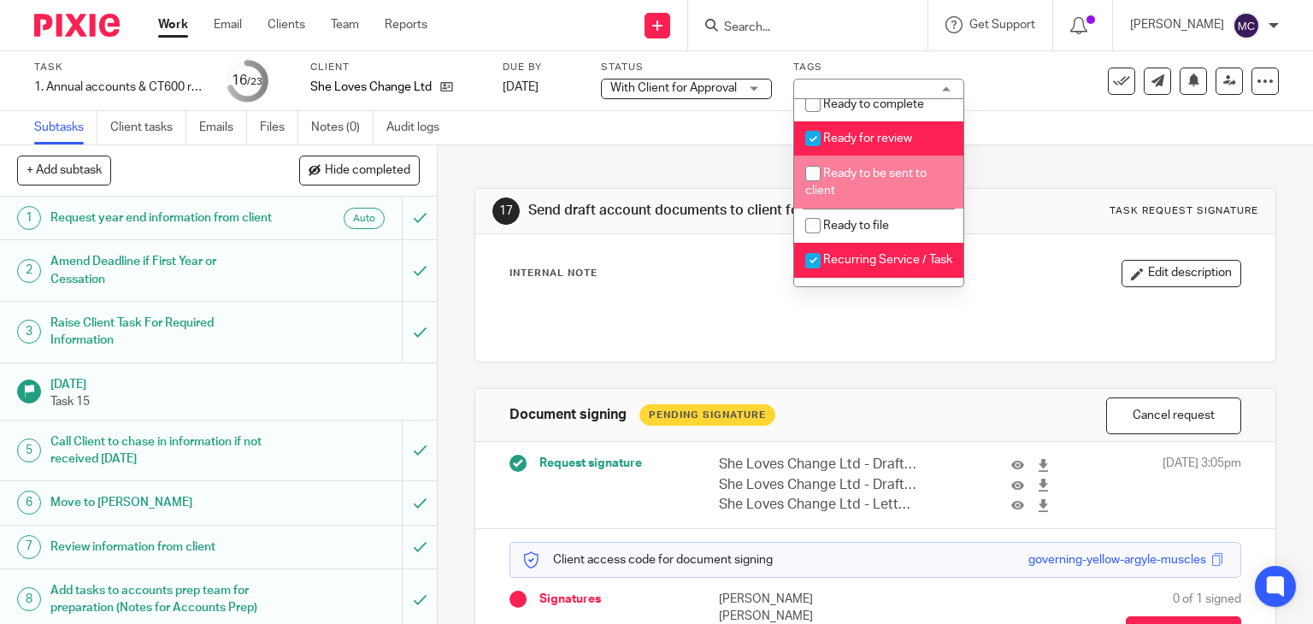
scroll to position [684, 0]
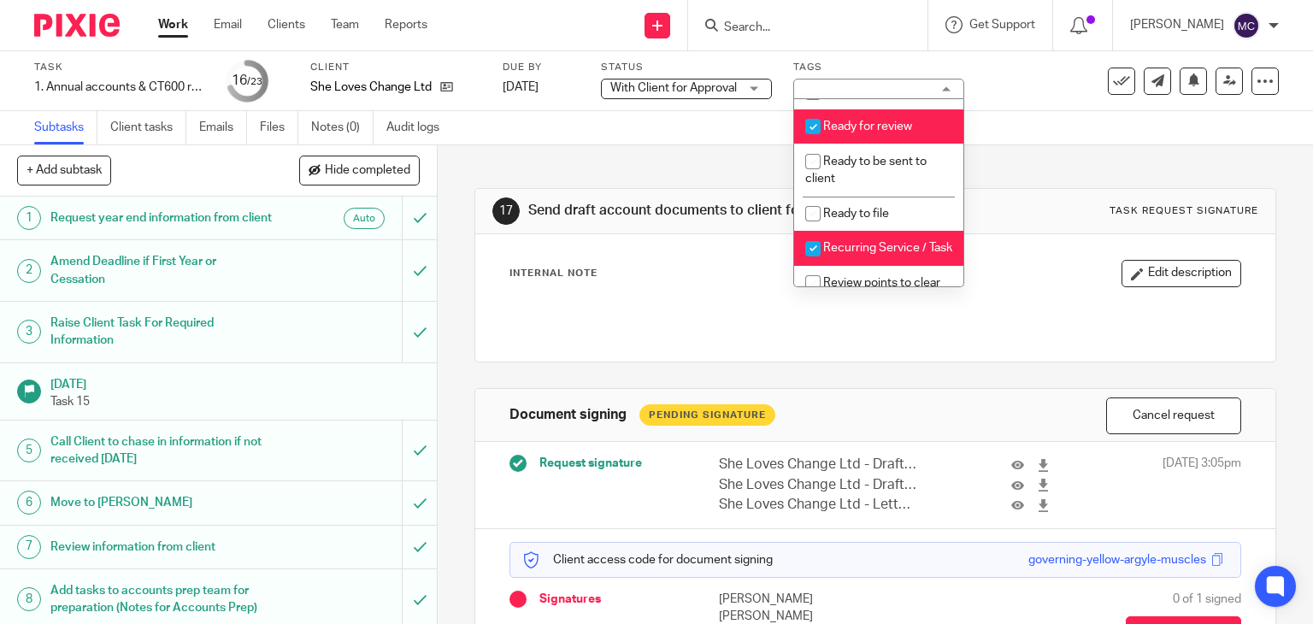
click at [852, 132] on span "Ready for review" at bounding box center [867, 127] width 89 height 12
checkbox input "false"
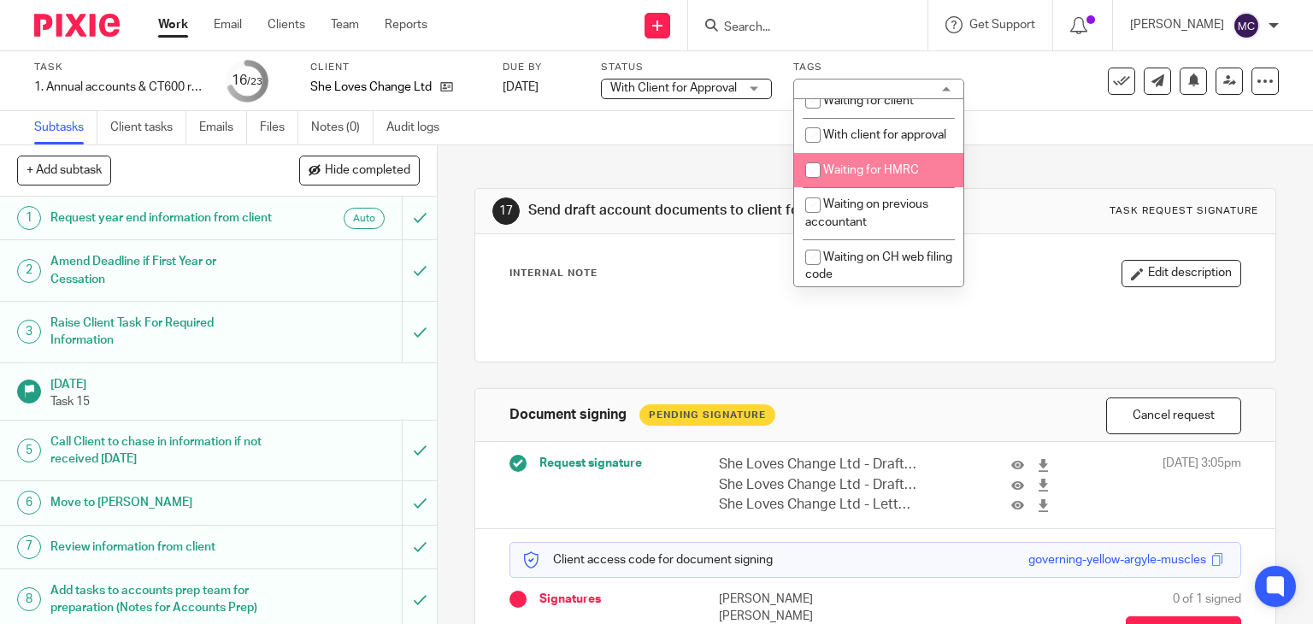
scroll to position [940, 0]
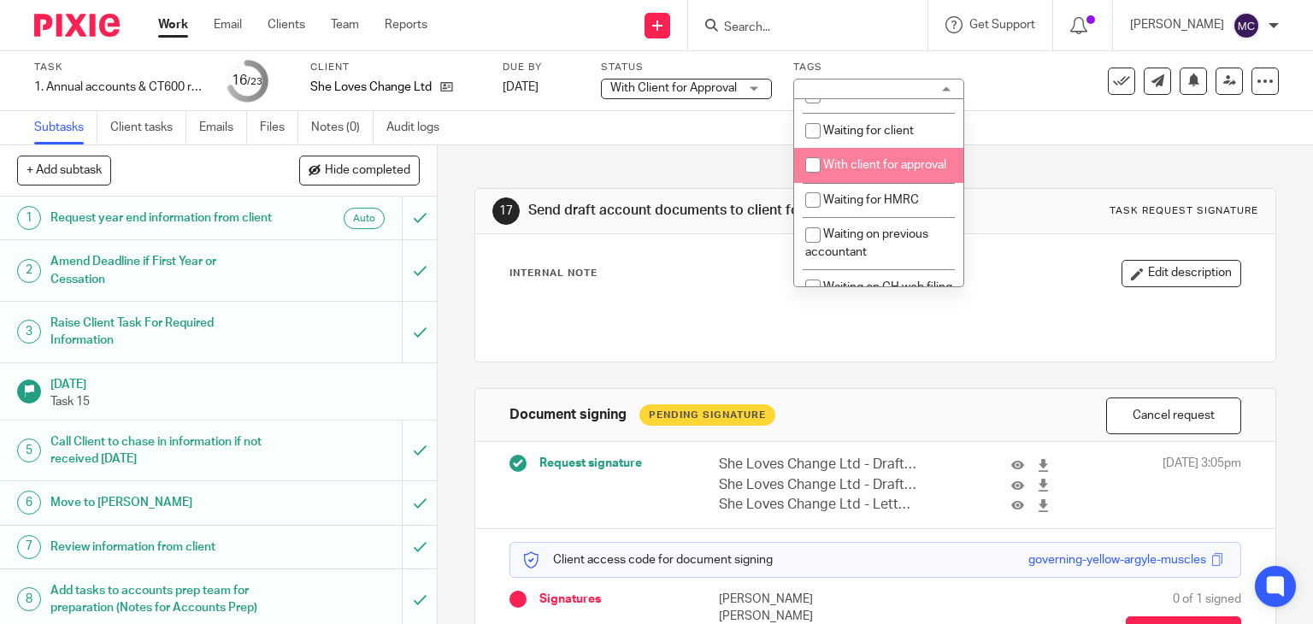
click at [856, 183] on li "With client for approval" at bounding box center [878, 165] width 169 height 35
checkbox input "true"
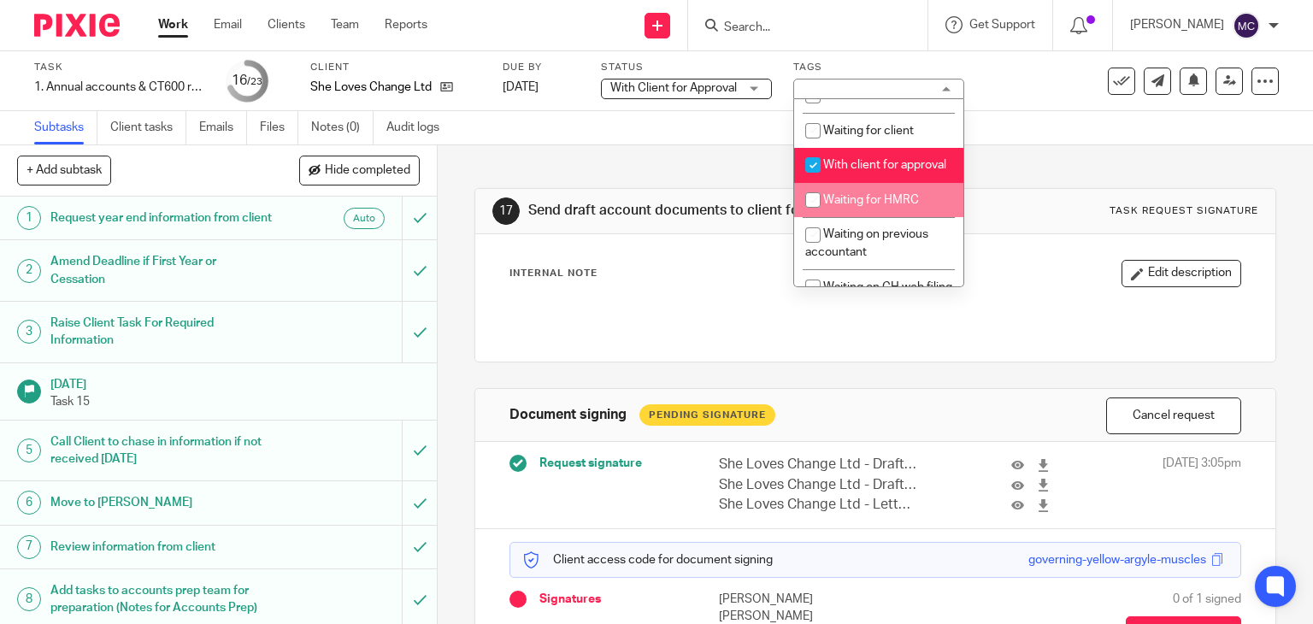
click at [713, 324] on div at bounding box center [876, 316] width 748 height 38
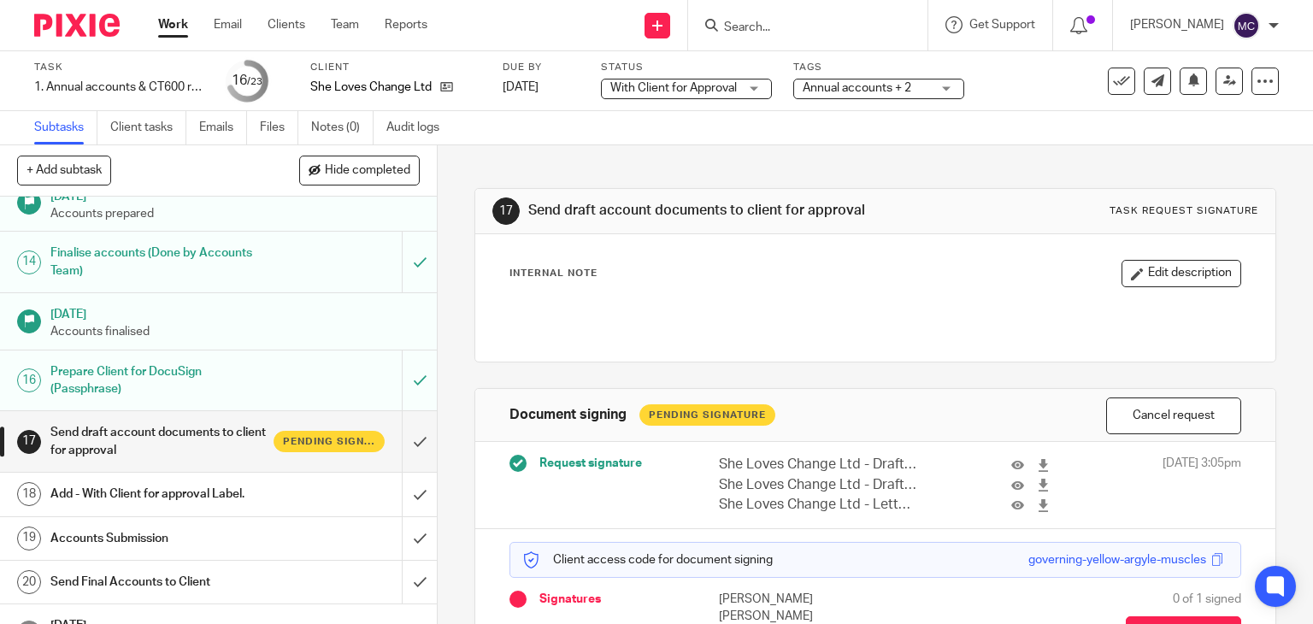
scroll to position [855, 0]
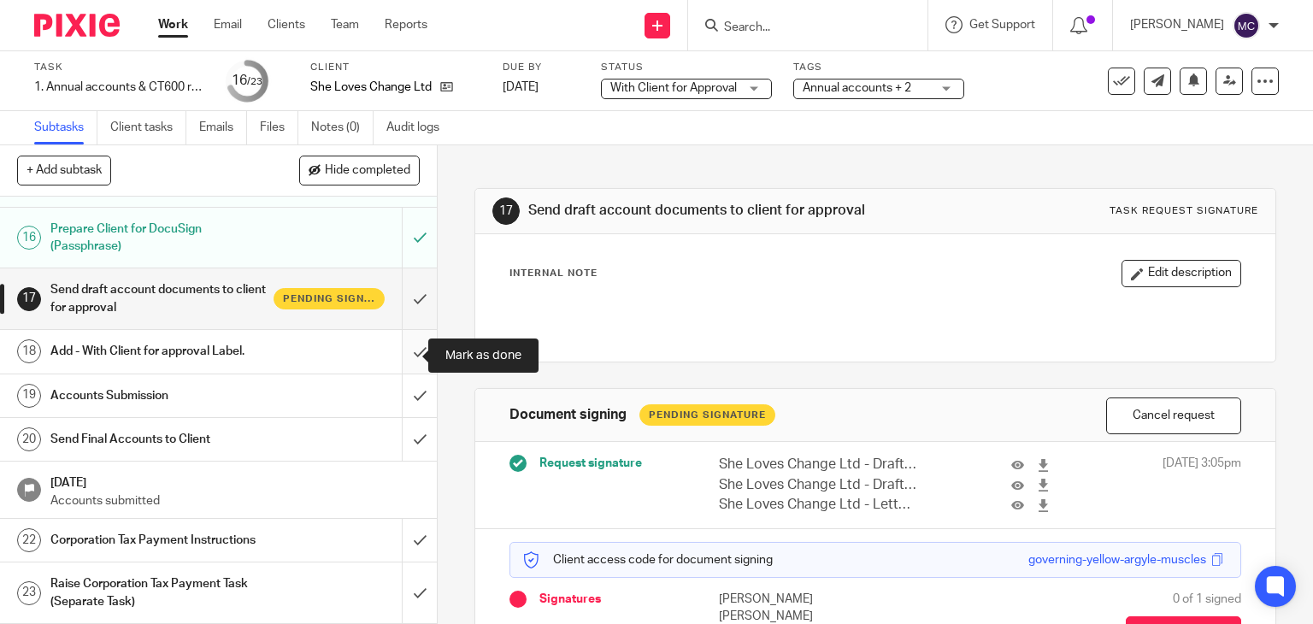
click at [415, 361] on input "submit" at bounding box center [218, 351] width 437 height 43
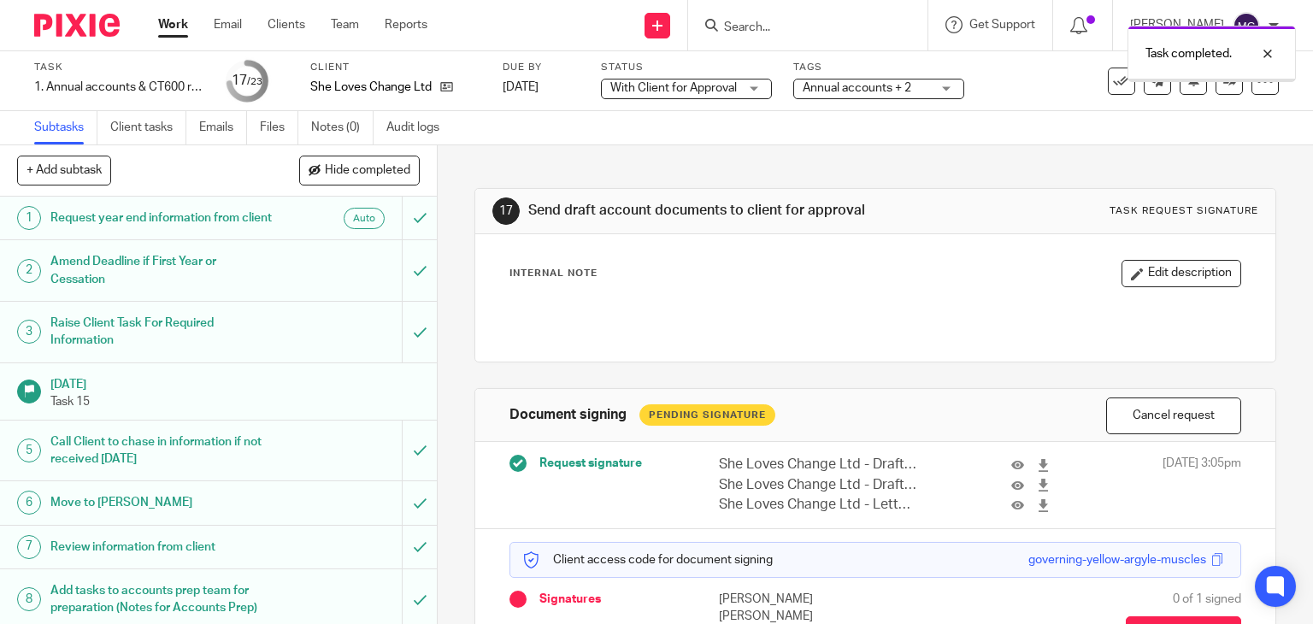
click at [173, 26] on link "Work" at bounding box center [173, 24] width 30 height 17
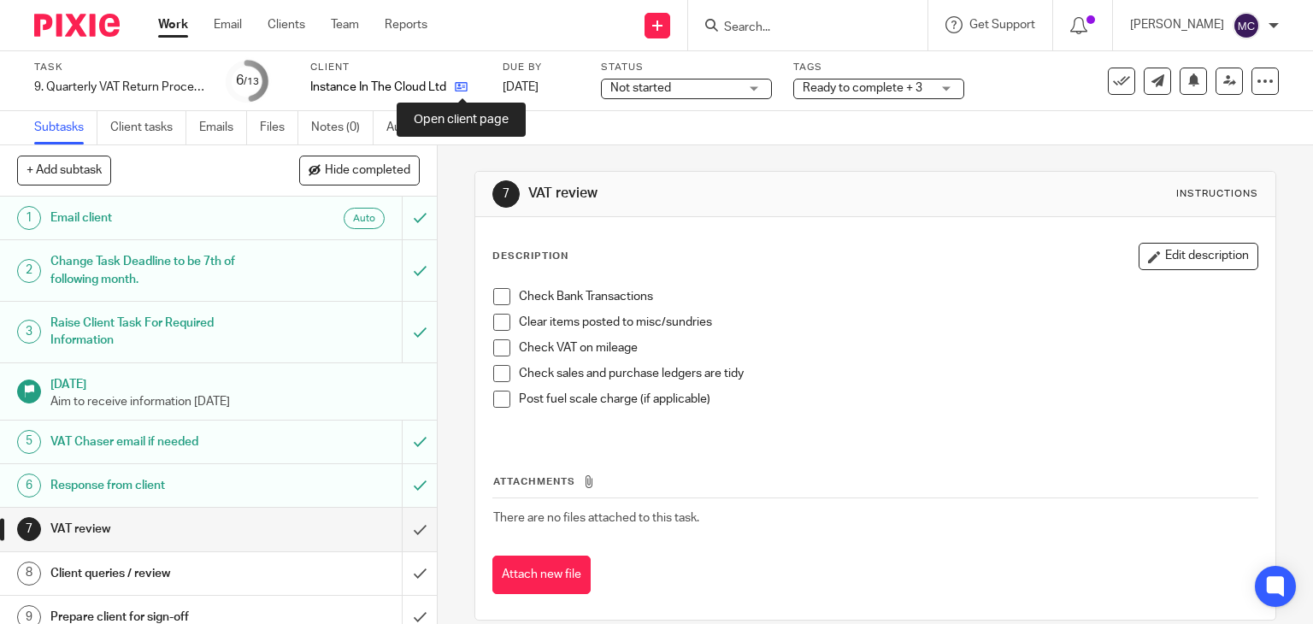
click at [460, 87] on icon at bounding box center [461, 86] width 13 height 13
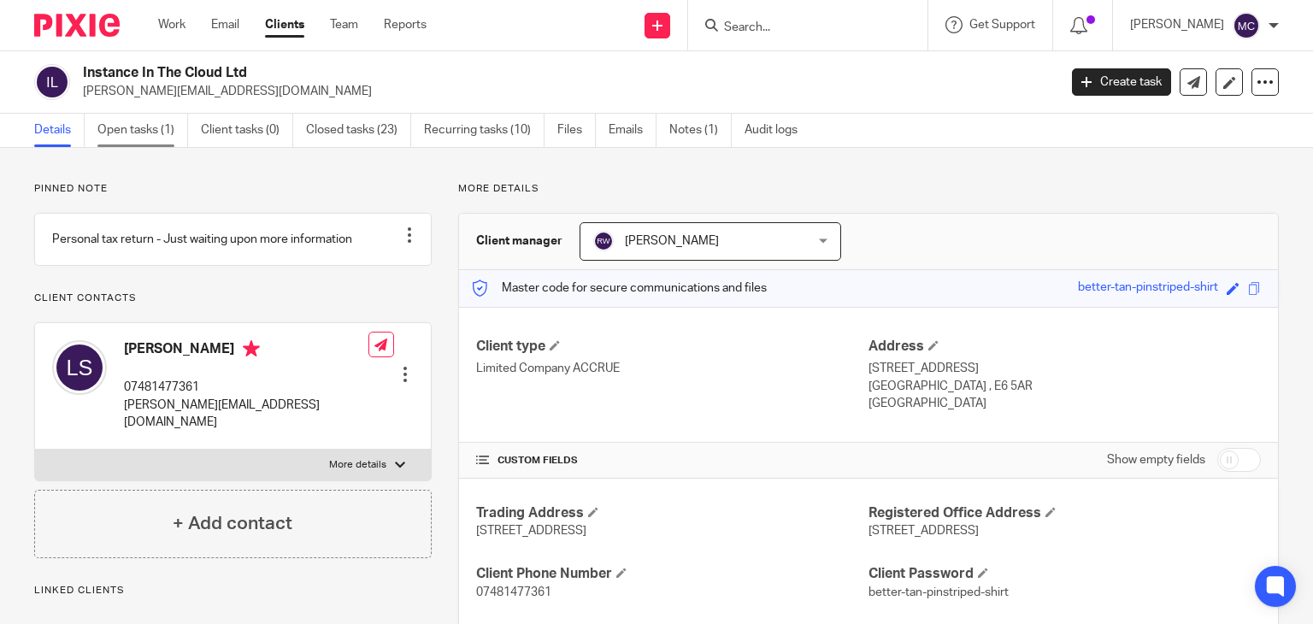
click at [121, 140] on link "Open tasks (1)" at bounding box center [142, 130] width 91 height 33
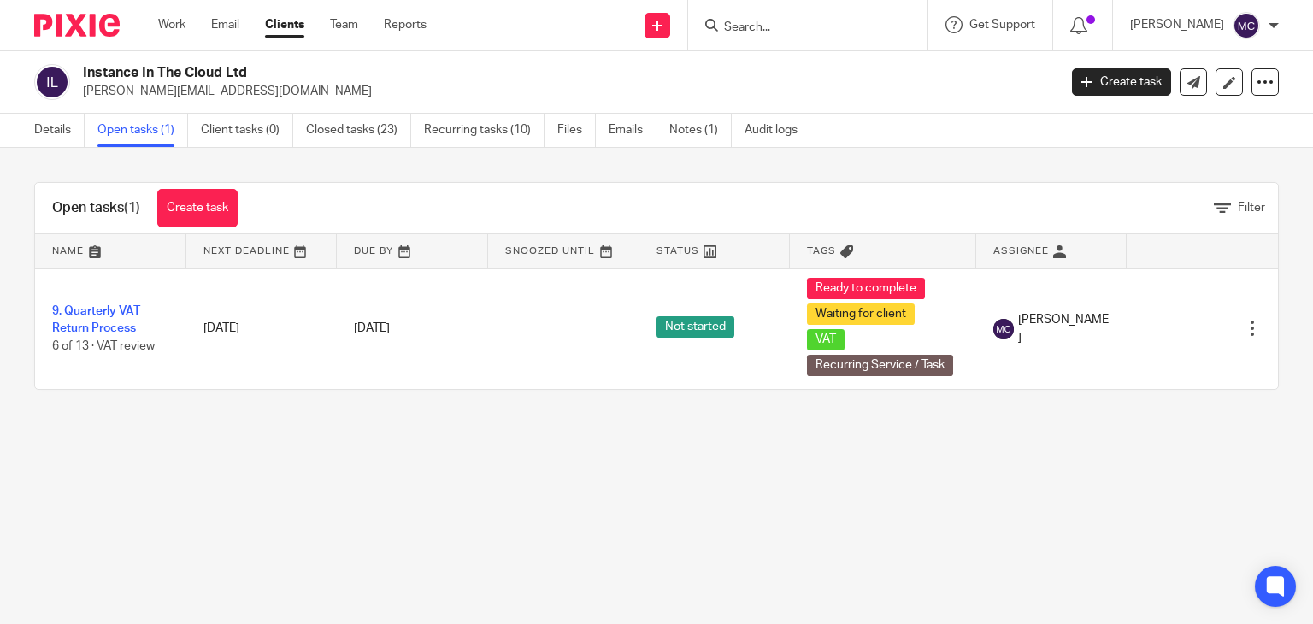
click at [122, 309] on link "9. Quarterly VAT Return Process" at bounding box center [96, 319] width 88 height 29
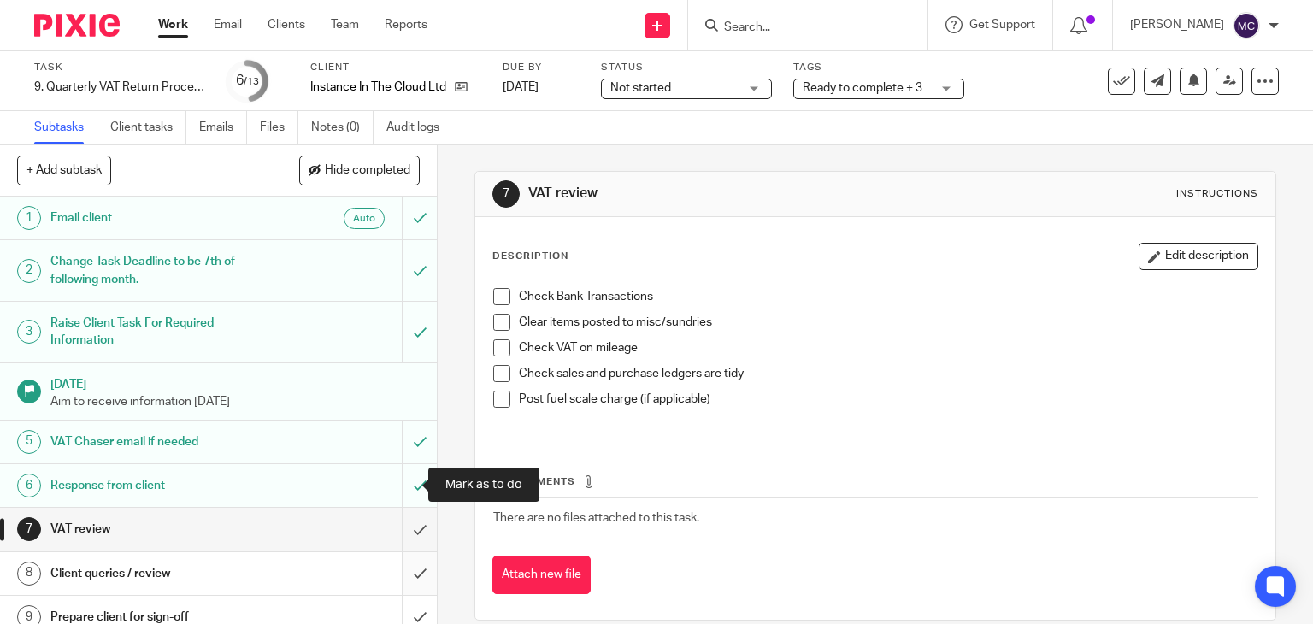
scroll to position [85, 0]
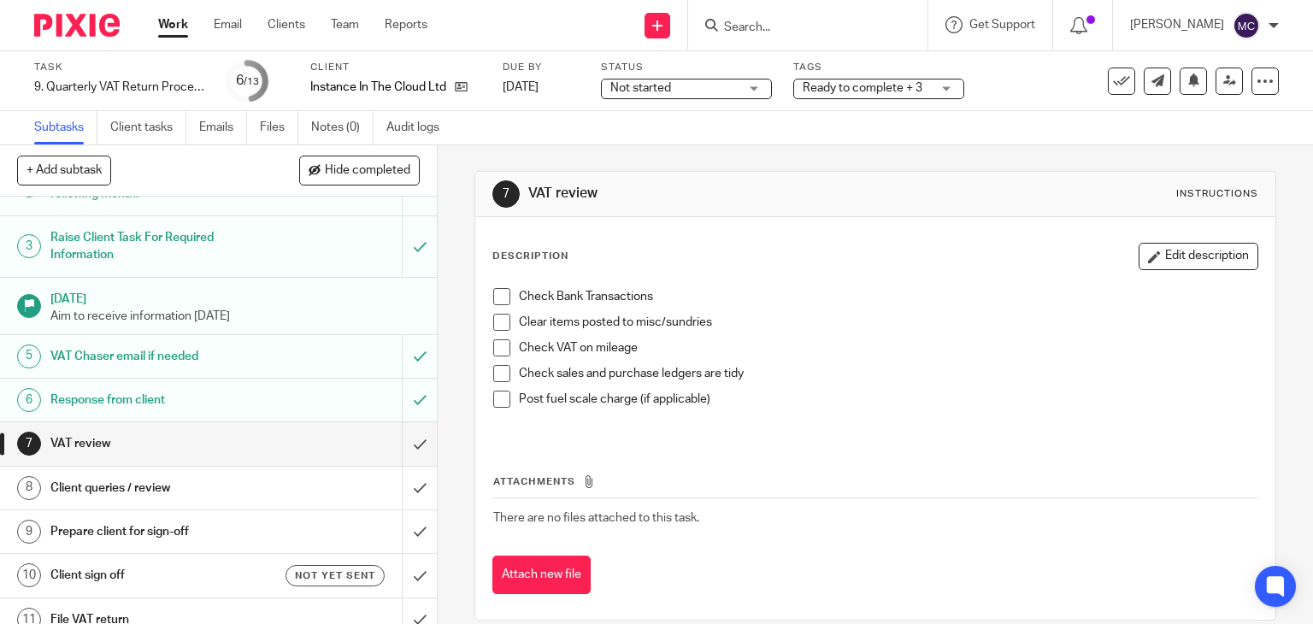
click at [634, 89] on span "Not started" at bounding box center [640, 88] width 61 height 12
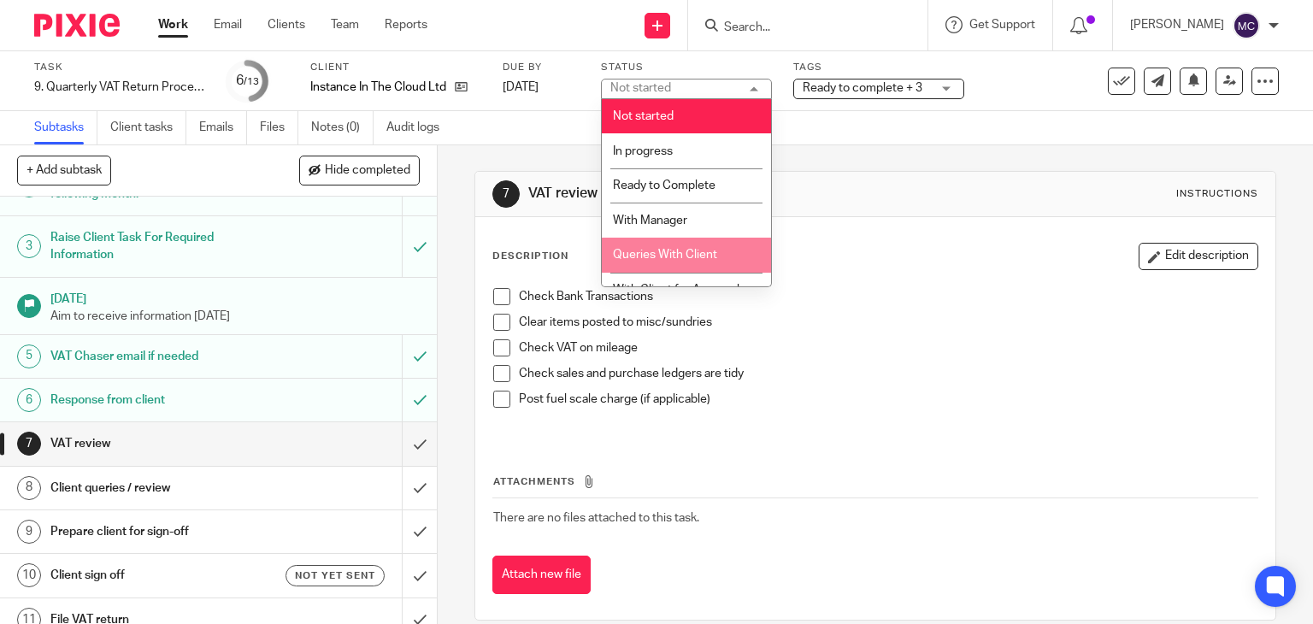
scroll to position [22, 0]
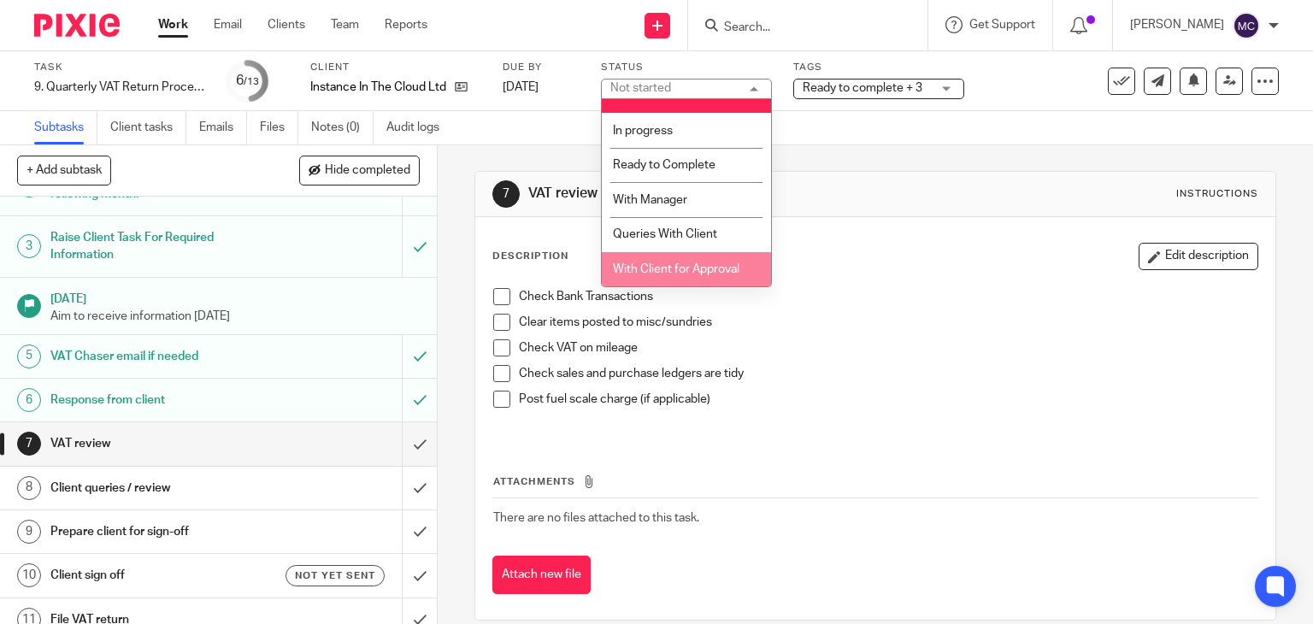
click at [654, 256] on li "With Client for Approval" at bounding box center [686, 269] width 169 height 35
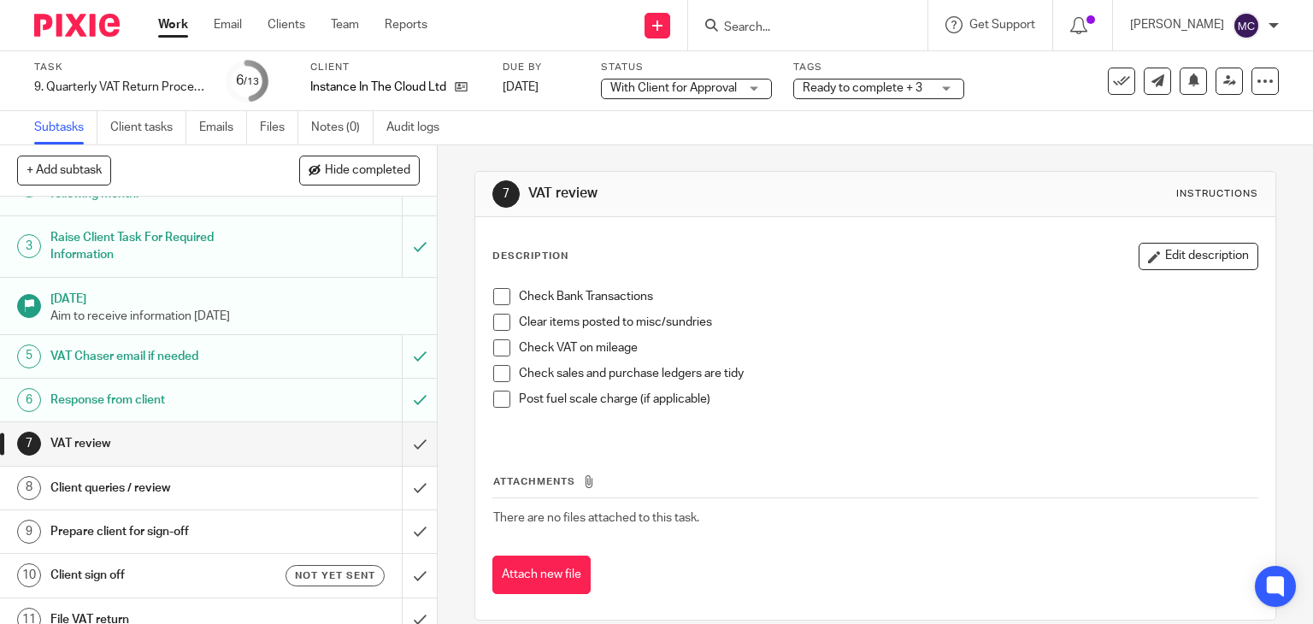
click at [861, 90] on span "Ready to complete + 3" at bounding box center [862, 88] width 120 height 12
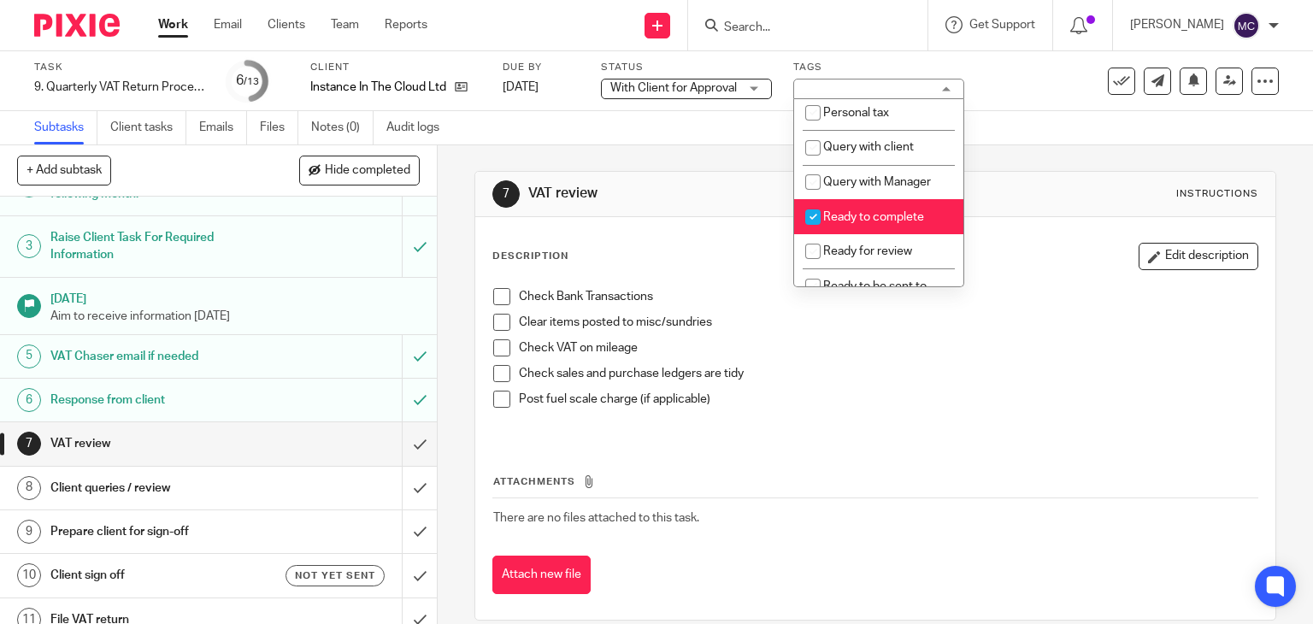
scroll to position [598, 0]
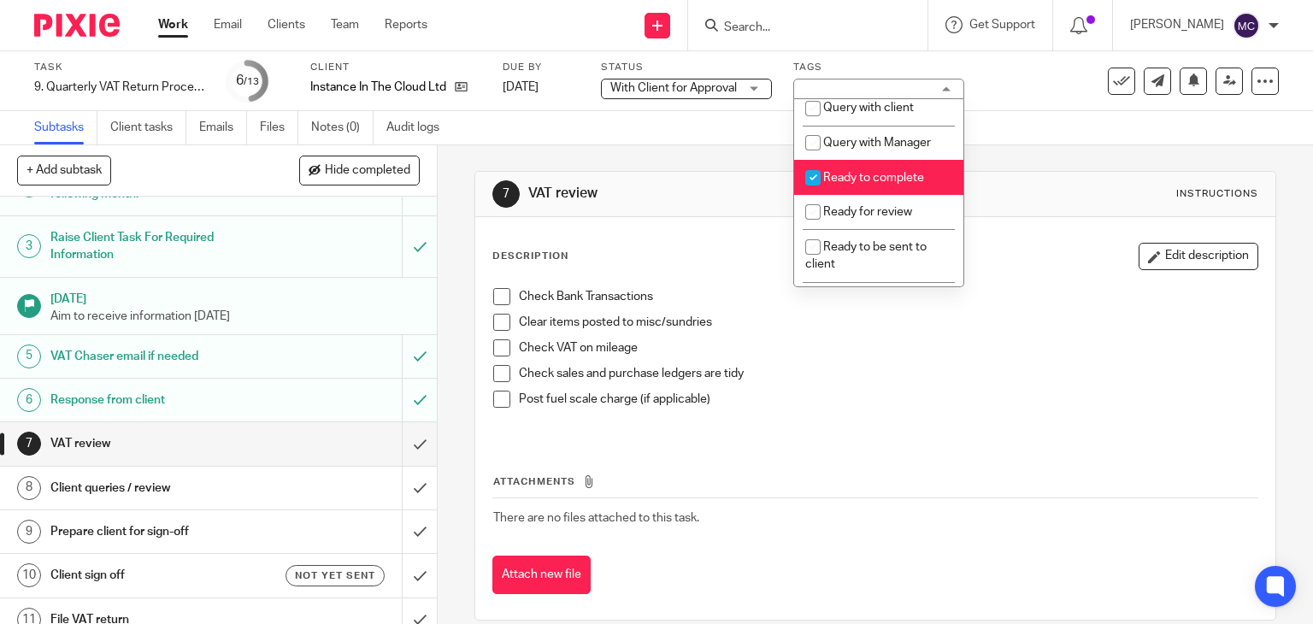
click at [832, 184] on span "Ready to complete" at bounding box center [873, 178] width 101 height 12
checkbox input "false"
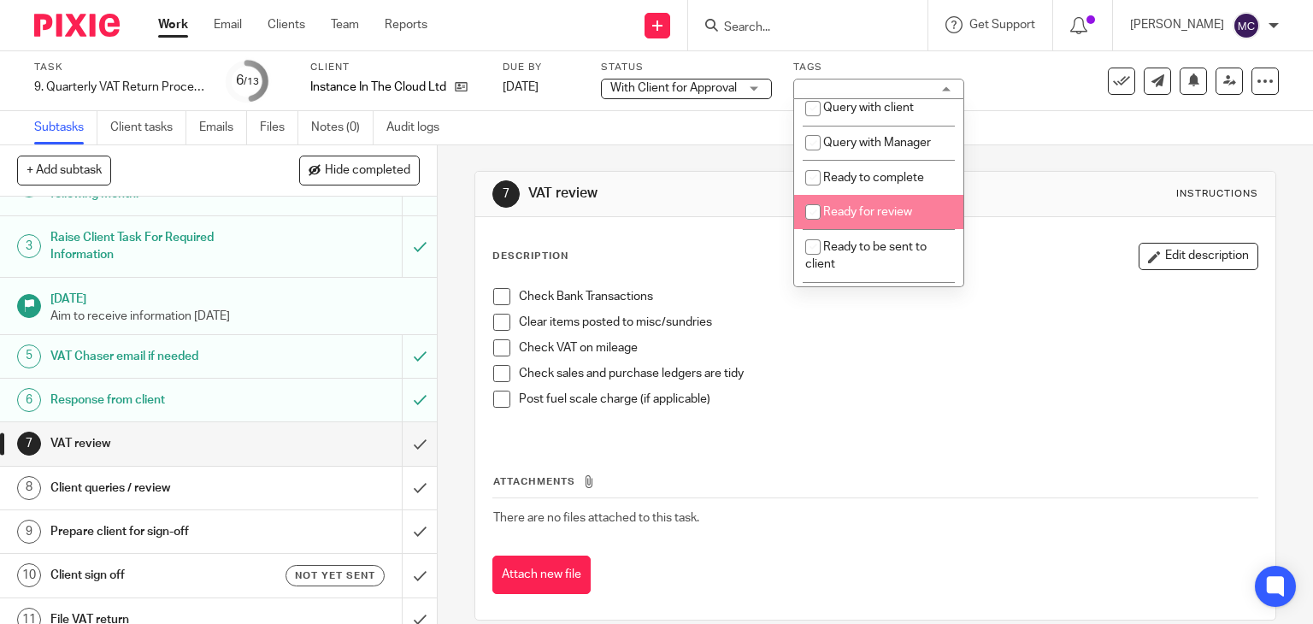
click at [833, 230] on li "Ready for review" at bounding box center [878, 212] width 169 height 35
checkbox input "true"
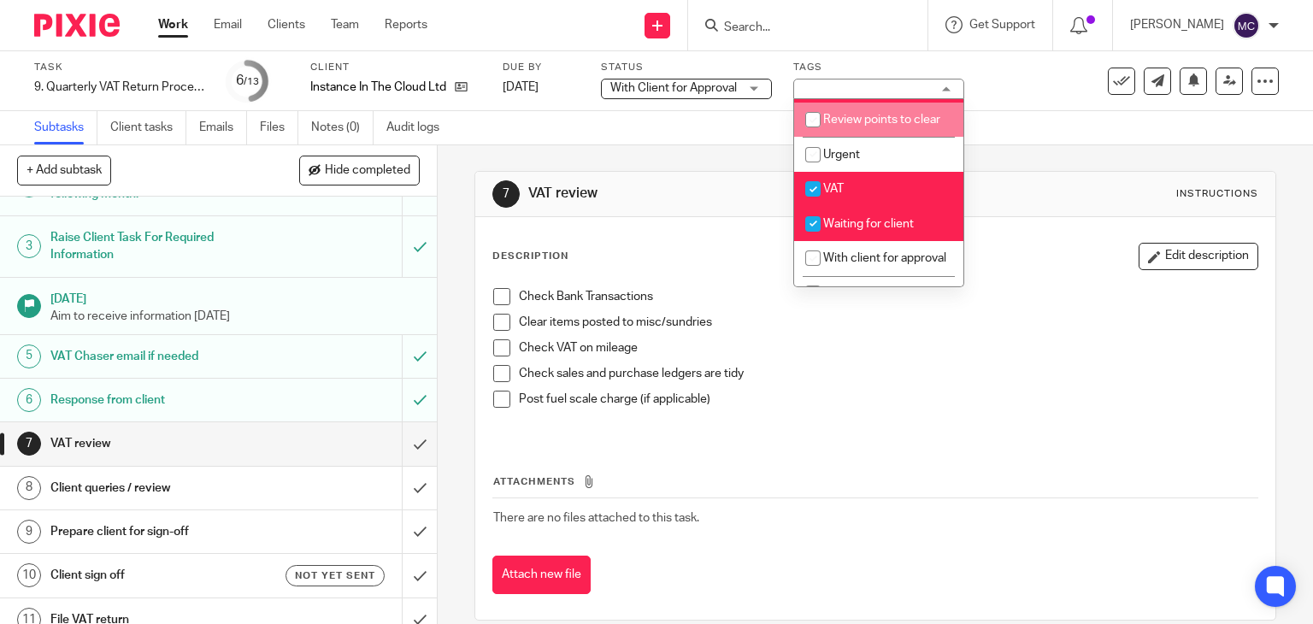
scroll to position [940, 0]
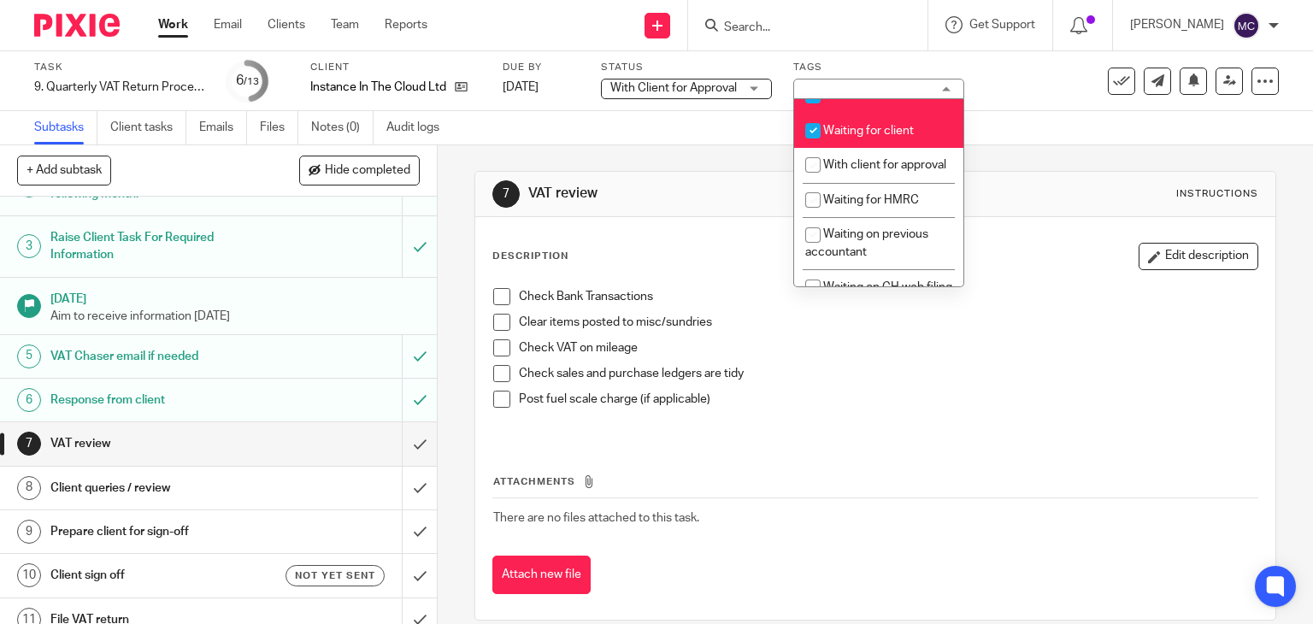
click at [853, 114] on li "VAT" at bounding box center [878, 96] width 169 height 35
click at [858, 114] on li "VAT" at bounding box center [878, 96] width 169 height 35
checkbox input "true"
click at [855, 137] on span "Waiting for client" at bounding box center [868, 131] width 91 height 12
checkbox input "false"
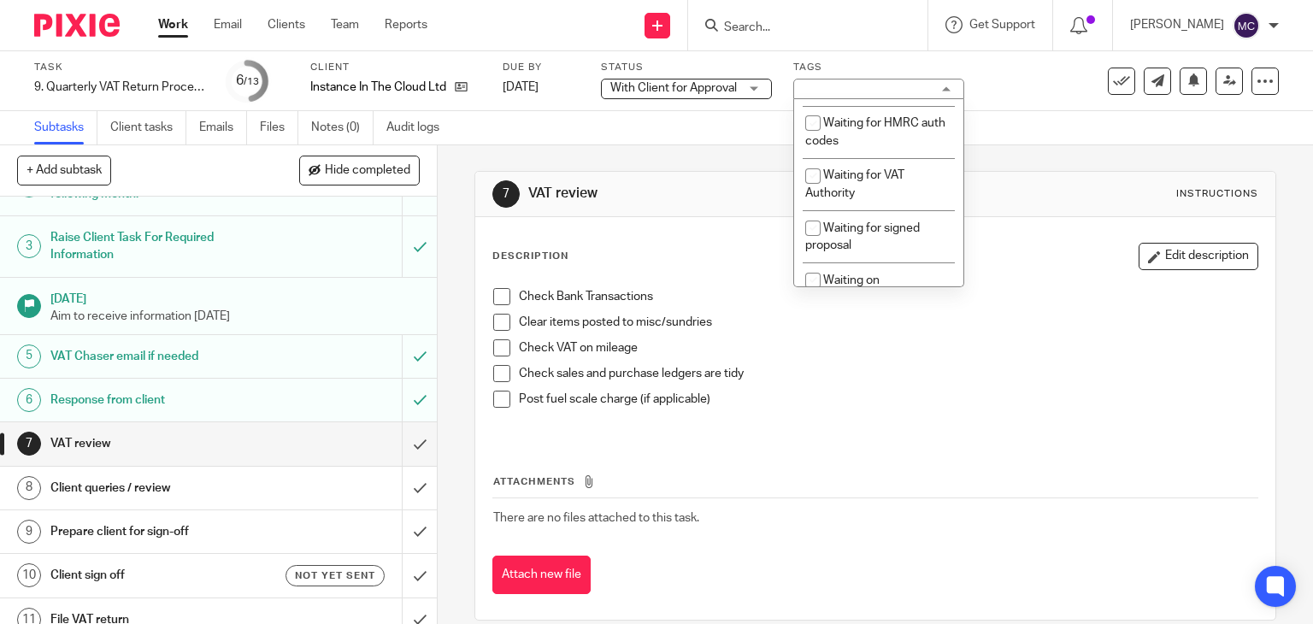
scroll to position [1605, 0]
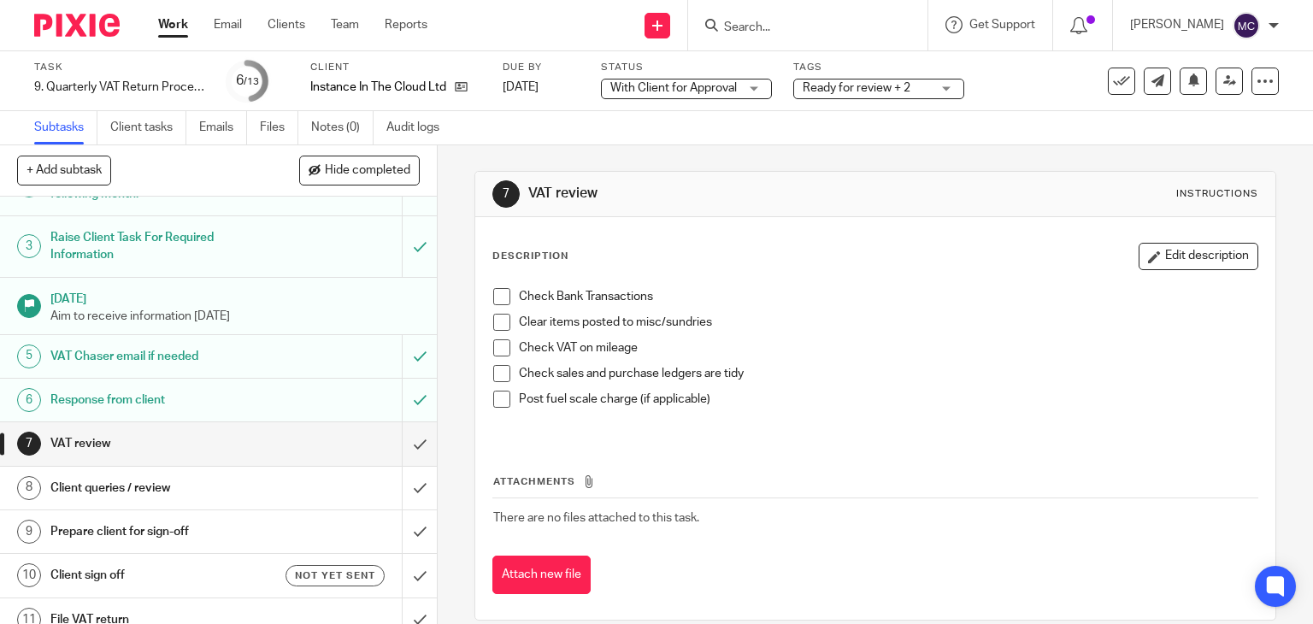
click at [808, 412] on p at bounding box center [888, 416] width 739 height 17
drag, startPoint x: 868, startPoint y: 329, endPoint x: 855, endPoint y: 322, distance: 15.3
click at [868, 329] on p "Clear items posted to misc/sundries" at bounding box center [888, 322] width 739 height 17
click at [805, 203] on h1 "VAT review" at bounding box center [719, 194] width 383 height 18
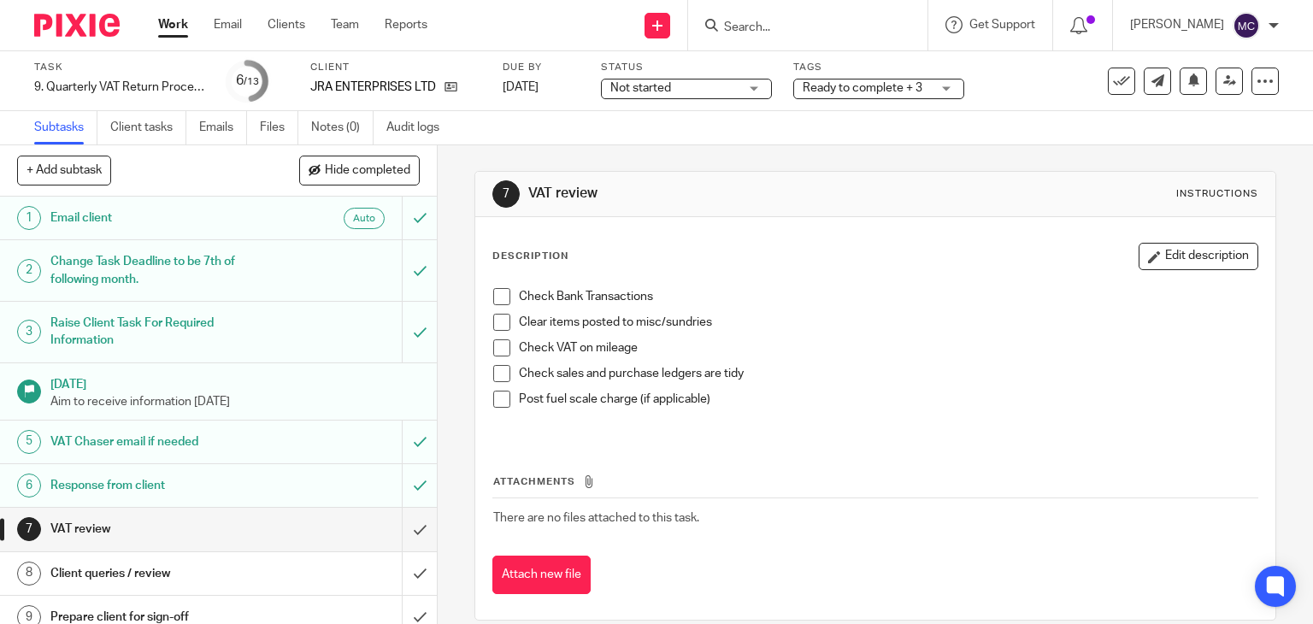
drag, startPoint x: 637, startPoint y: 85, endPoint x: 637, endPoint y: 113, distance: 27.3
click at [637, 85] on span "Not started" at bounding box center [640, 88] width 61 height 12
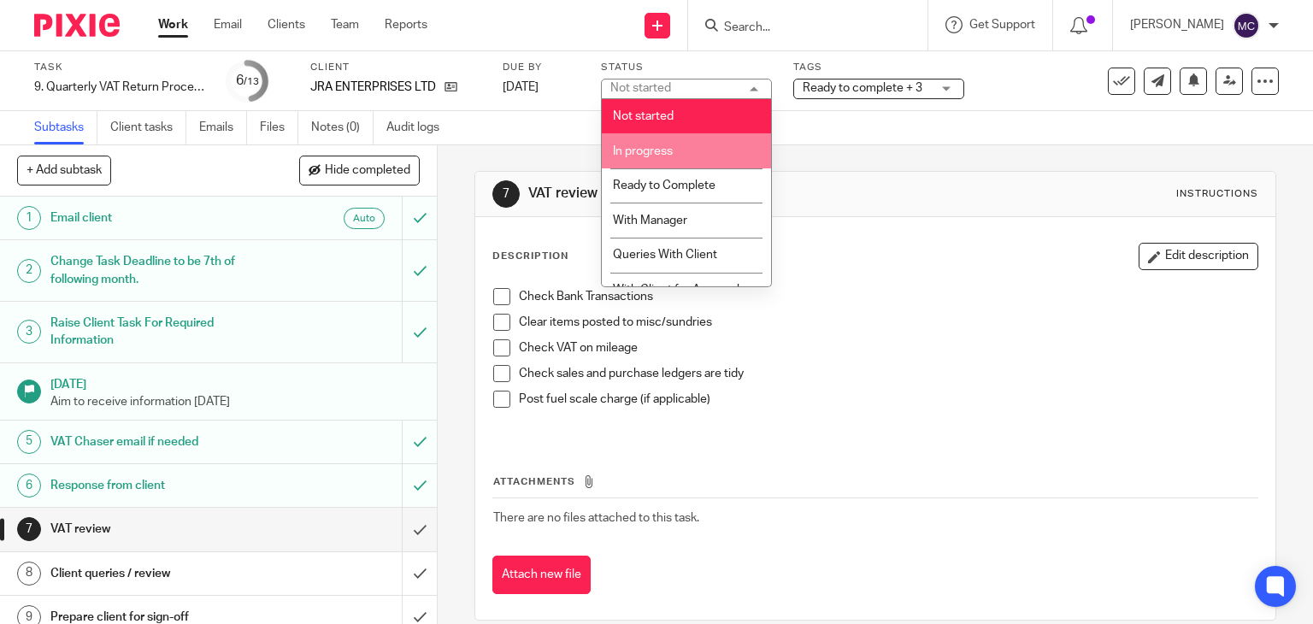
scroll to position [22, 0]
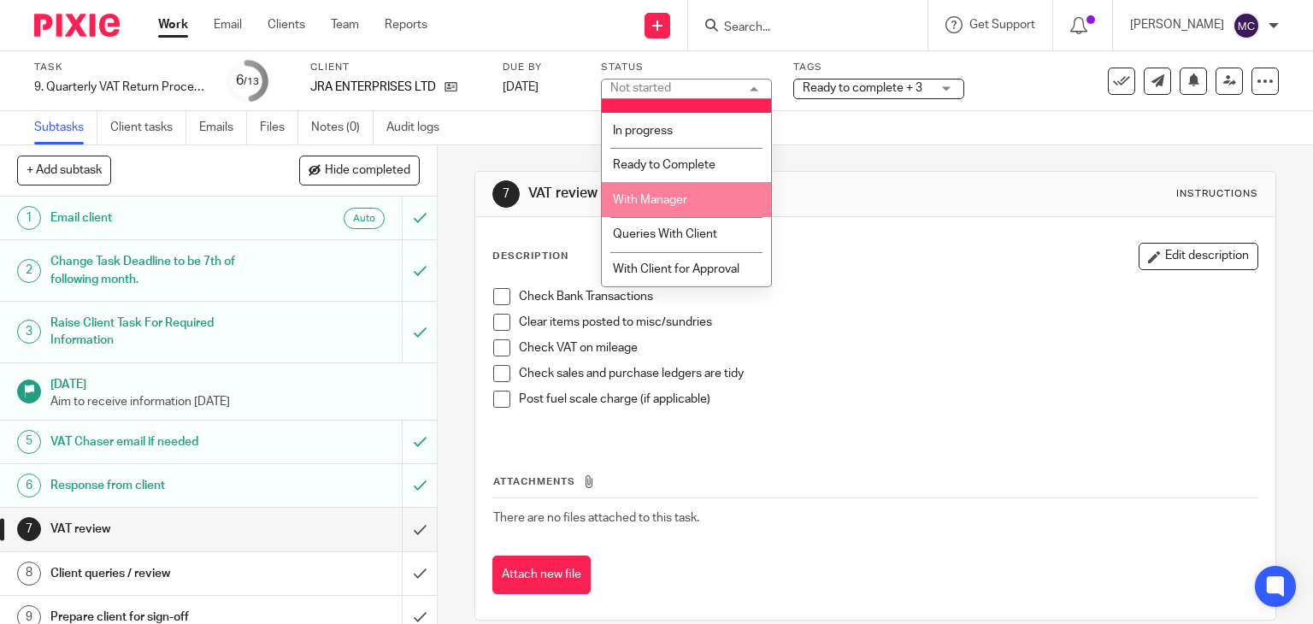
click at [675, 203] on span "With Manager" at bounding box center [650, 200] width 74 height 12
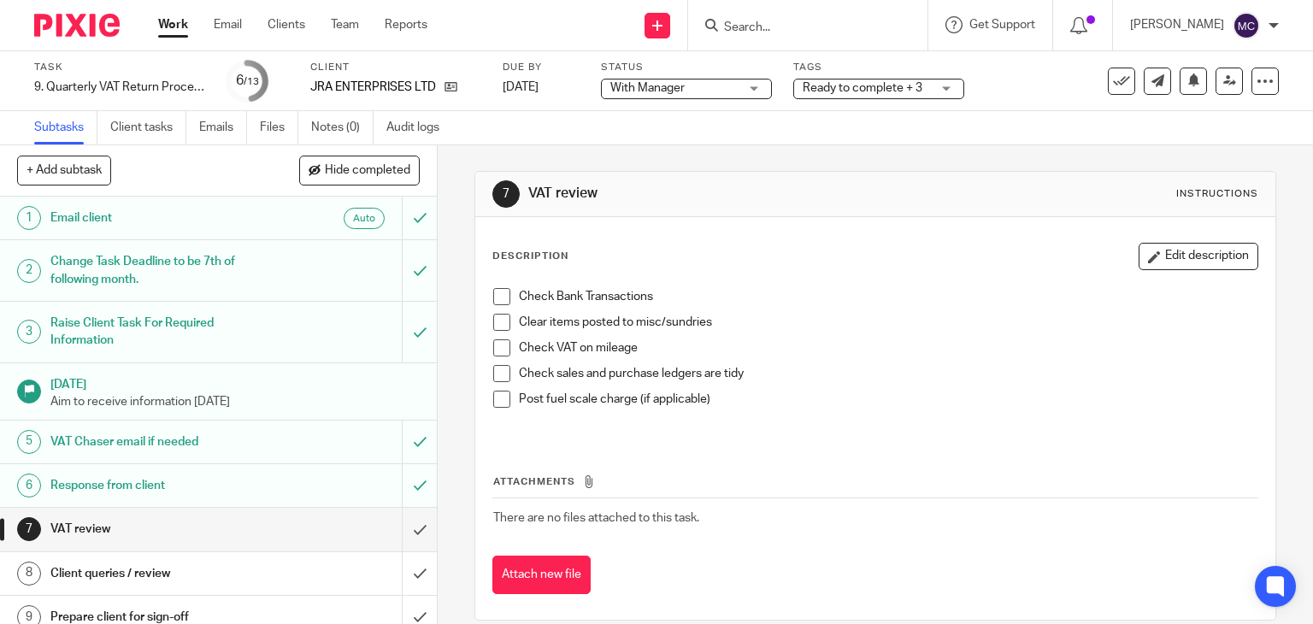
click at [855, 82] on span "Ready to complete + 3" at bounding box center [862, 88] width 120 height 12
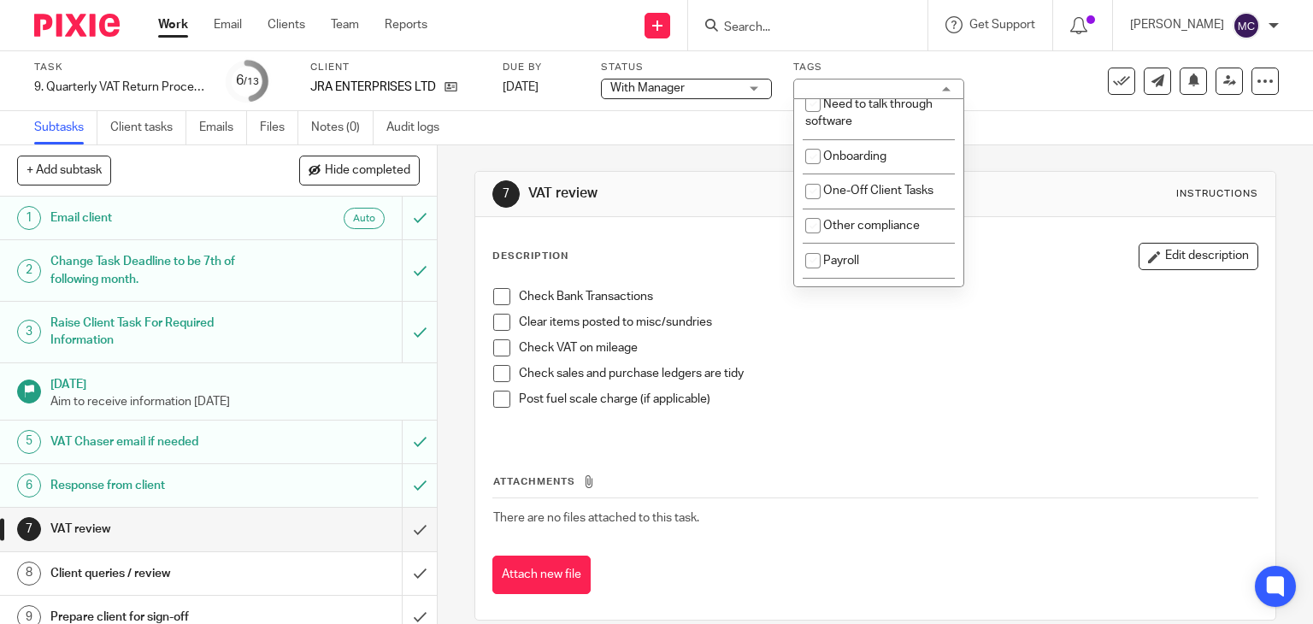
scroll to position [684, 0]
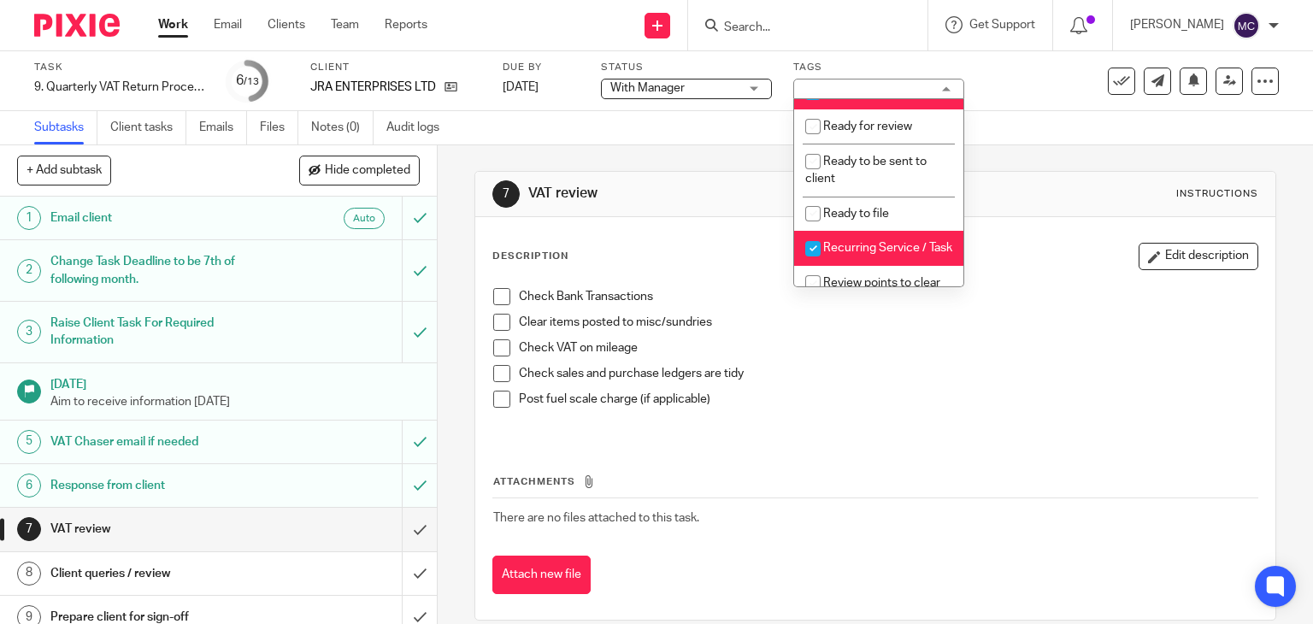
click at [864, 98] on span "Ready to complete" at bounding box center [873, 92] width 101 height 12
checkbox input "false"
click at [862, 132] on span "Ready for review" at bounding box center [867, 127] width 89 height 12
checkbox input "true"
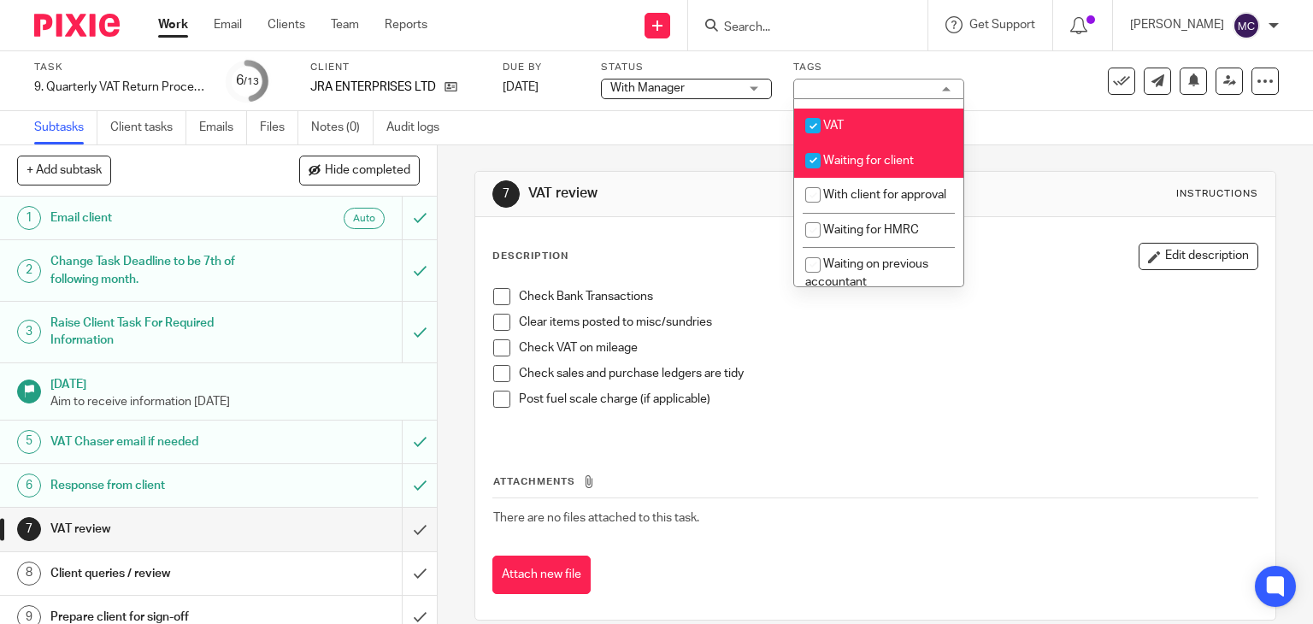
scroll to position [940, 0]
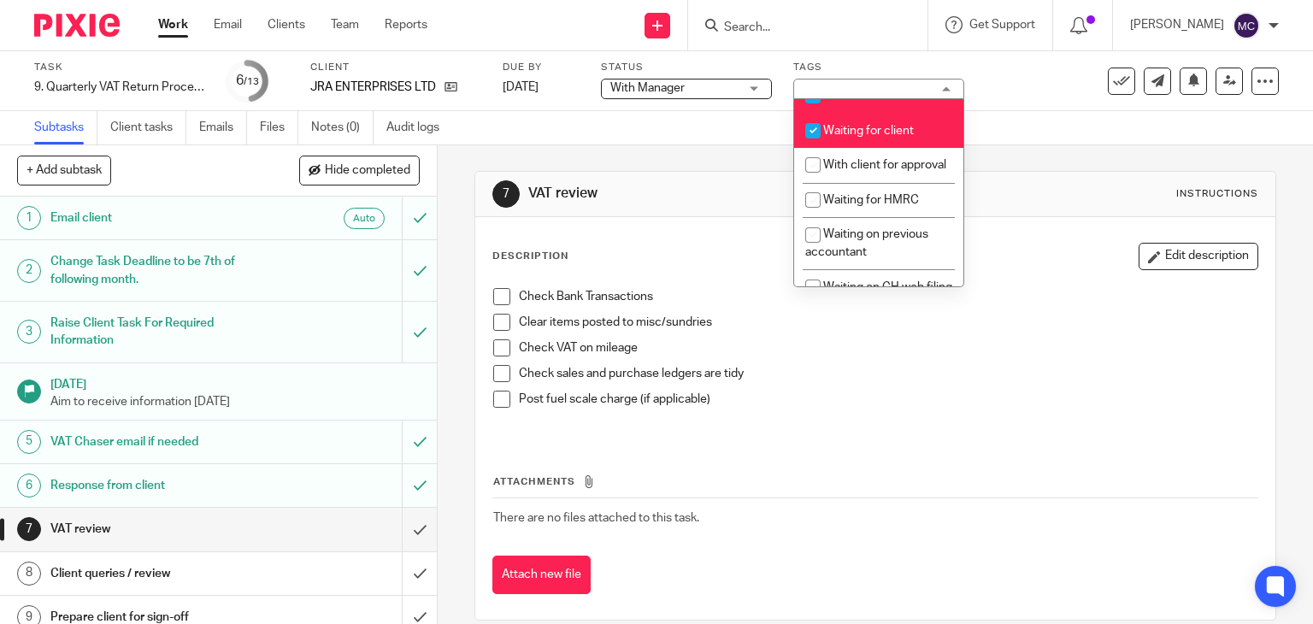
click at [882, 137] on span "Waiting for client" at bounding box center [868, 131] width 91 height 12
checkbox input "false"
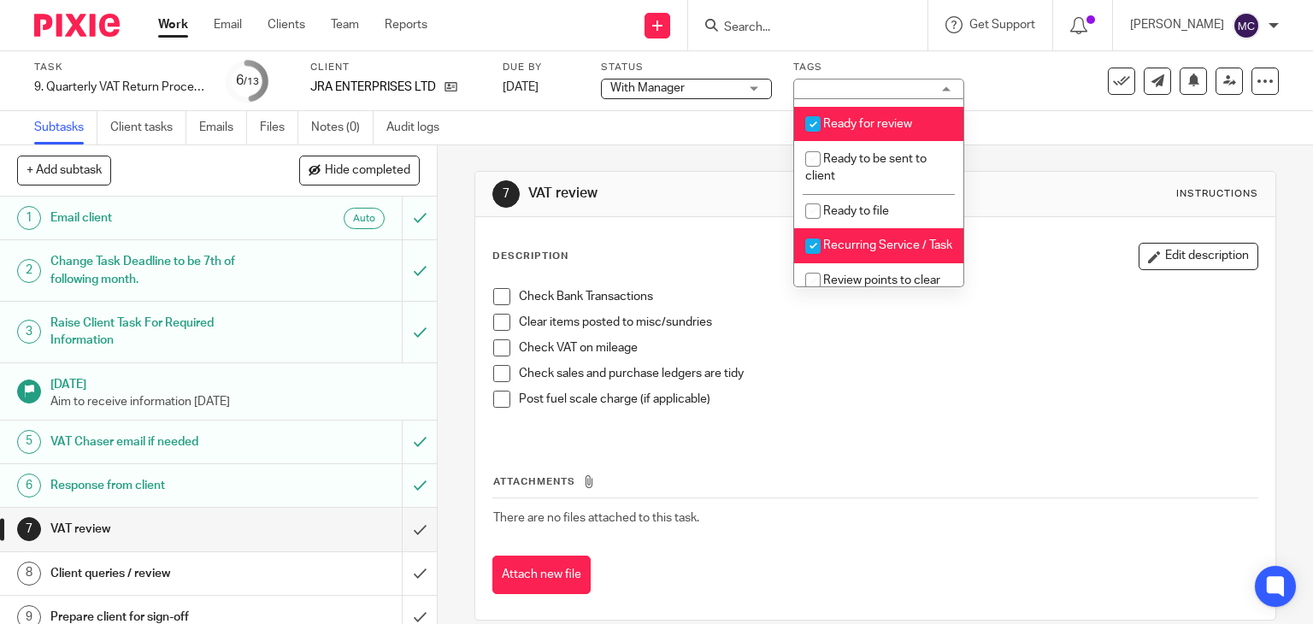
scroll to position [666, 0]
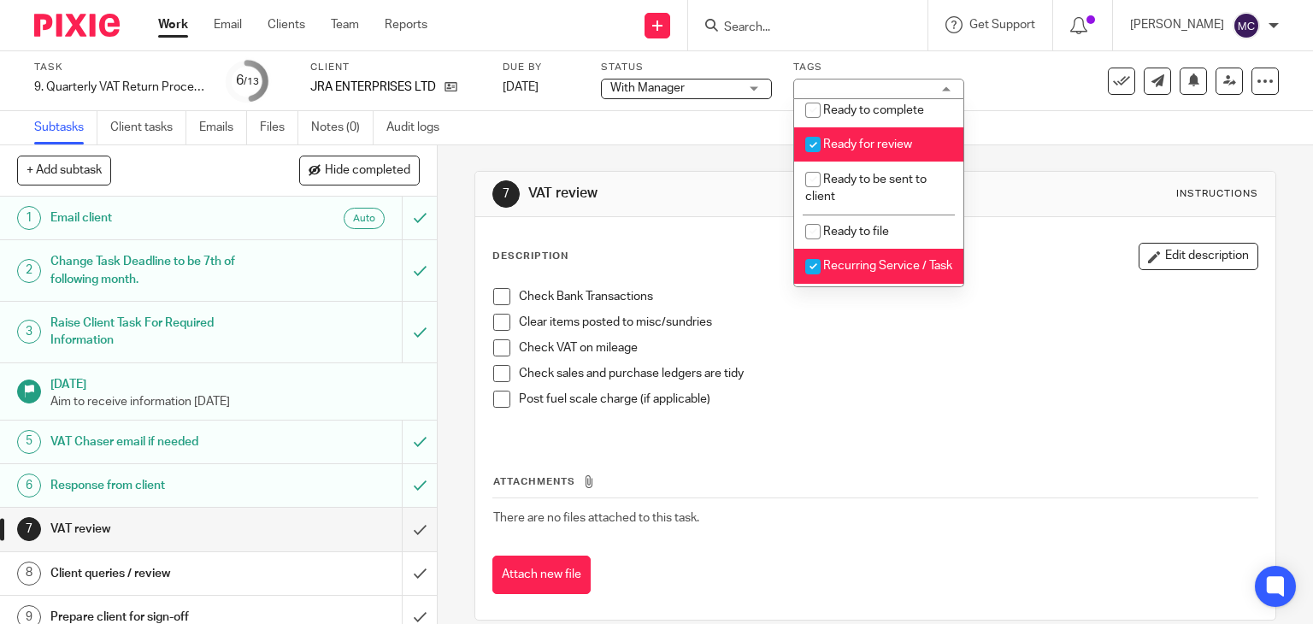
click at [1022, 320] on p "Clear items posted to misc/sundries" at bounding box center [888, 322] width 739 height 17
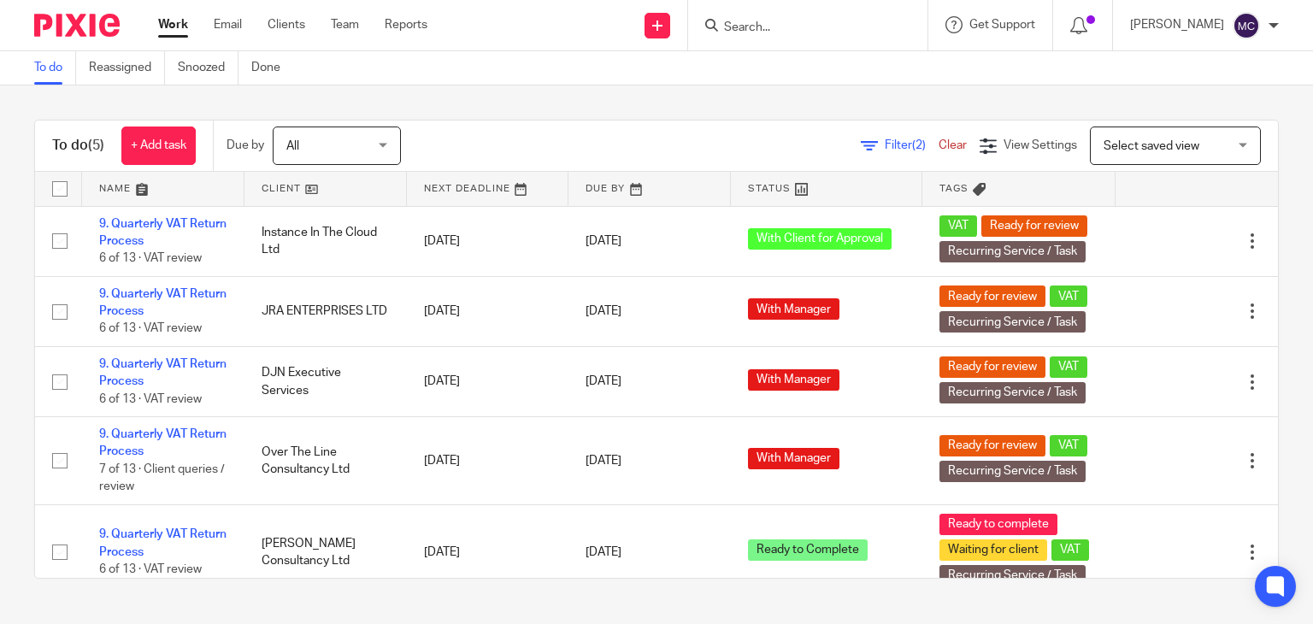
scroll to position [22, 0]
